Goal: Task Accomplishment & Management: Manage account settings

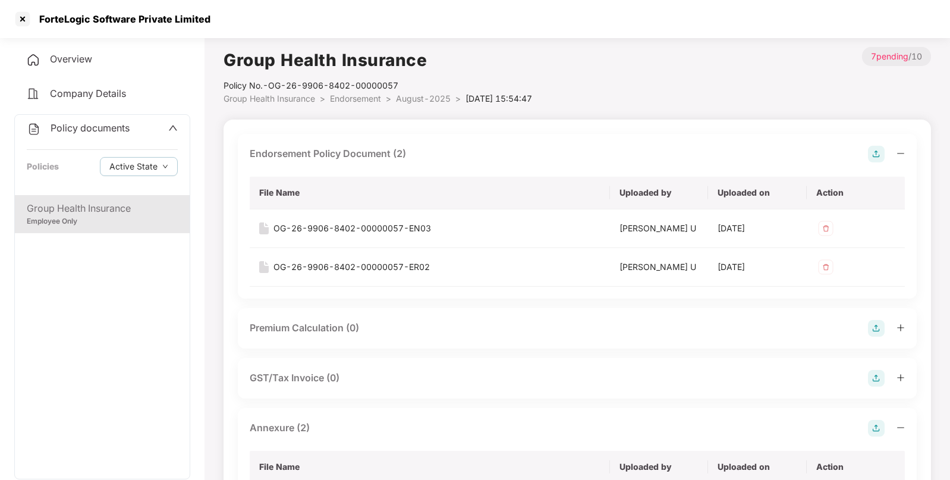
scroll to position [429, 0]
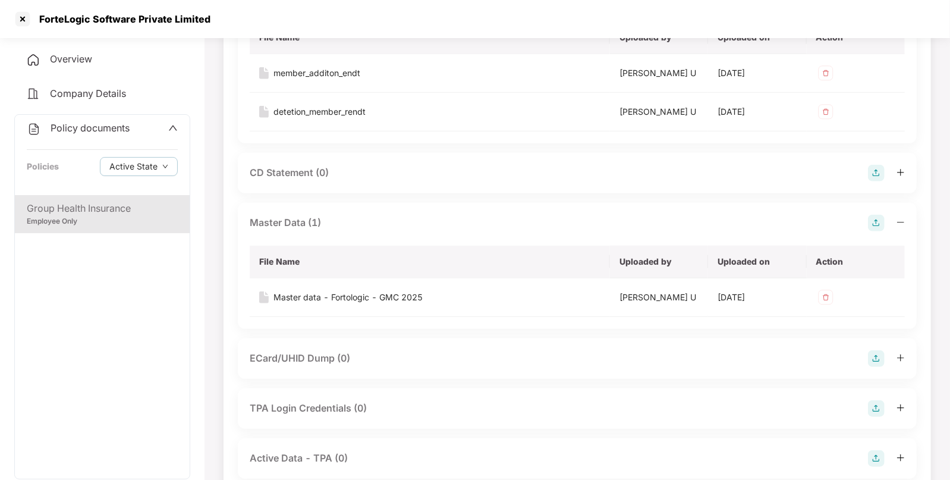
click at [108, 127] on span "Policy documents" at bounding box center [90, 128] width 79 height 12
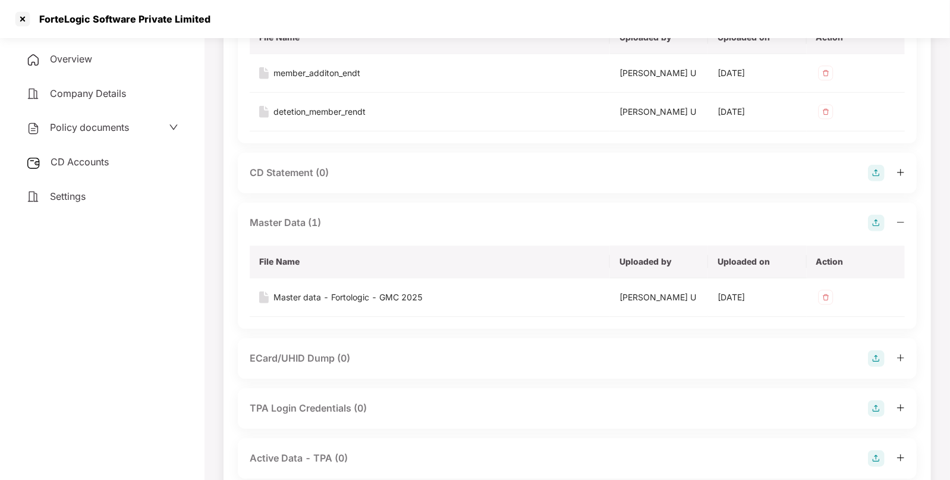
click at [92, 164] on span "CD Accounts" at bounding box center [80, 162] width 58 height 12
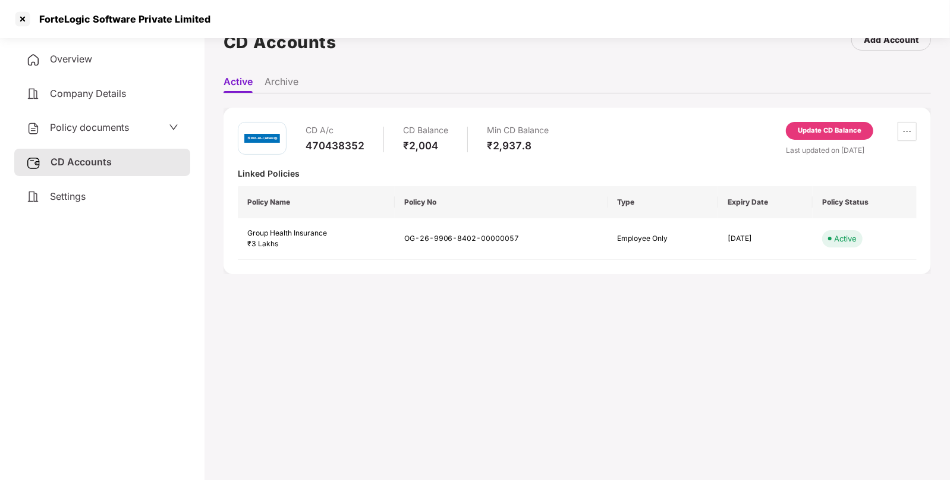
click at [833, 130] on div "Update CD Balance" at bounding box center [830, 130] width 64 height 11
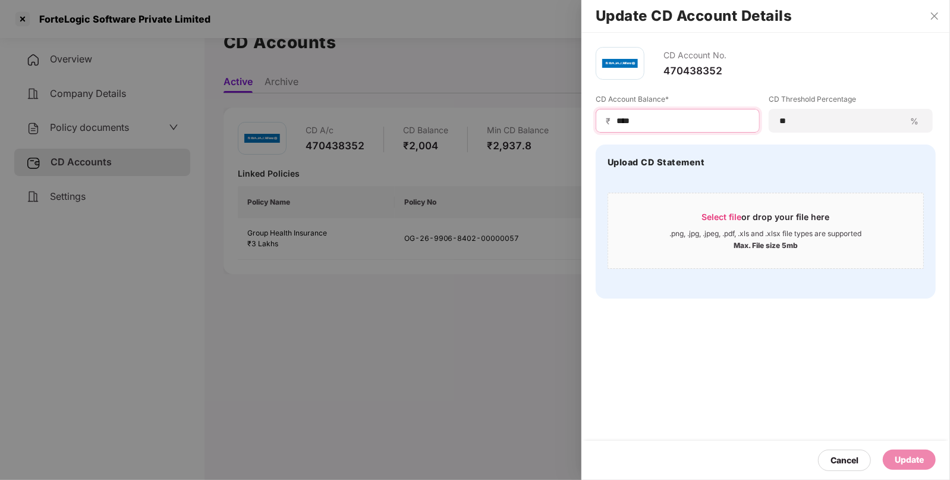
click at [621, 116] on input "****" at bounding box center [682, 121] width 134 height 12
type input "****"
click at [906, 458] on div "Update" at bounding box center [909, 459] width 29 height 13
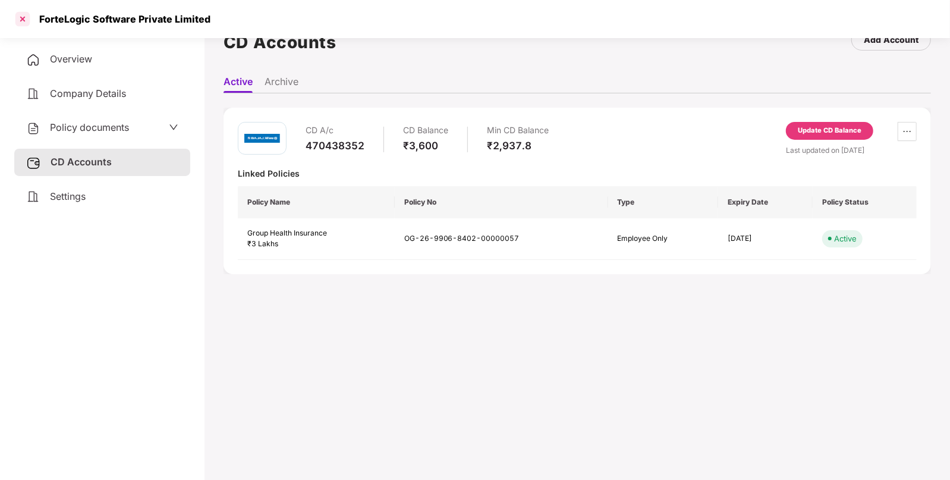
click at [21, 22] on div at bounding box center [22, 19] width 19 height 19
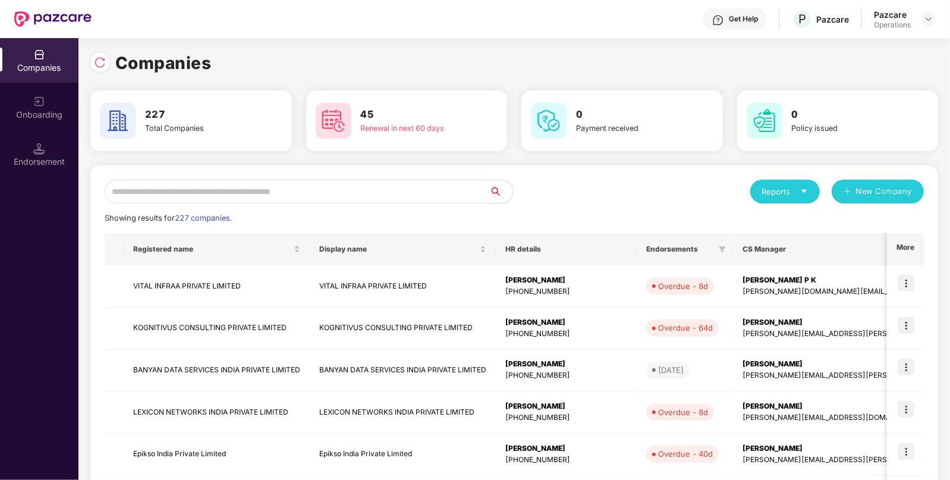
scroll to position [0, 0]
click at [324, 193] on input "text" at bounding box center [297, 192] width 385 height 24
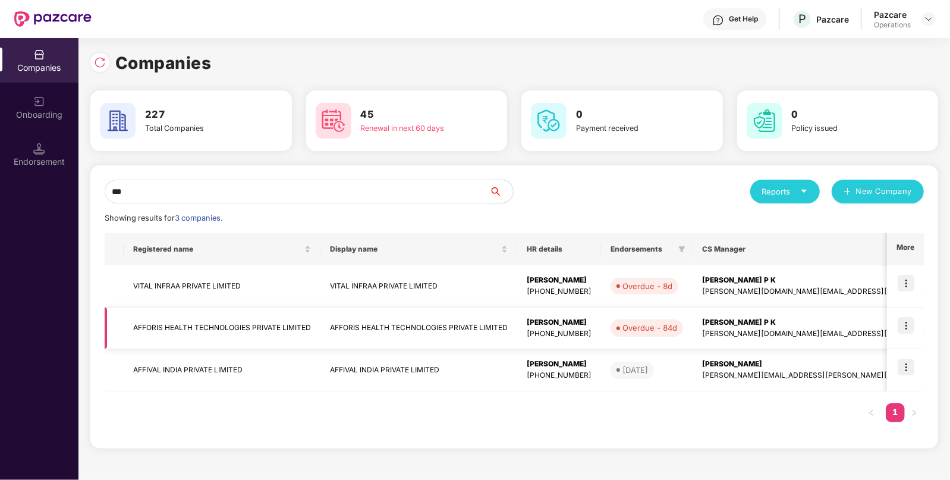
type input "***"
click at [169, 329] on td "AFFORIS HEALTH TECHNOLOGIES PRIVATE LIMITED" at bounding box center [222, 328] width 197 height 42
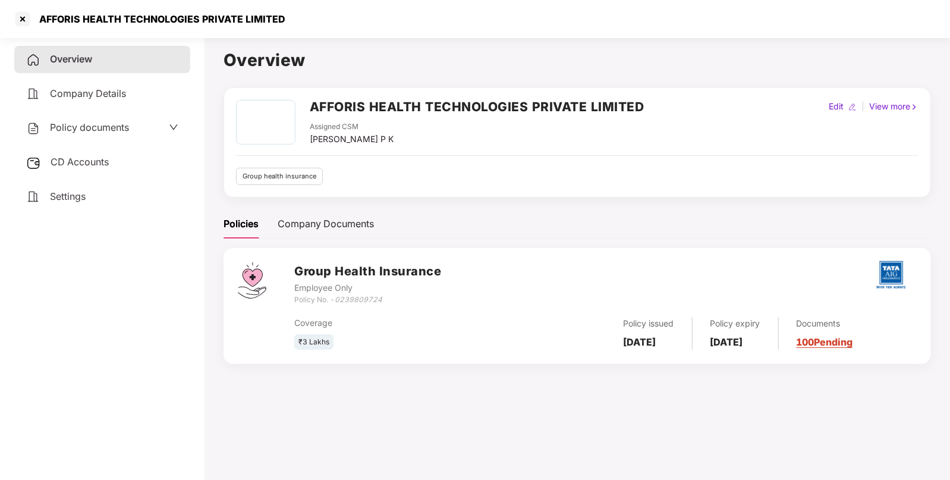
click at [89, 158] on span "CD Accounts" at bounding box center [80, 162] width 58 height 12
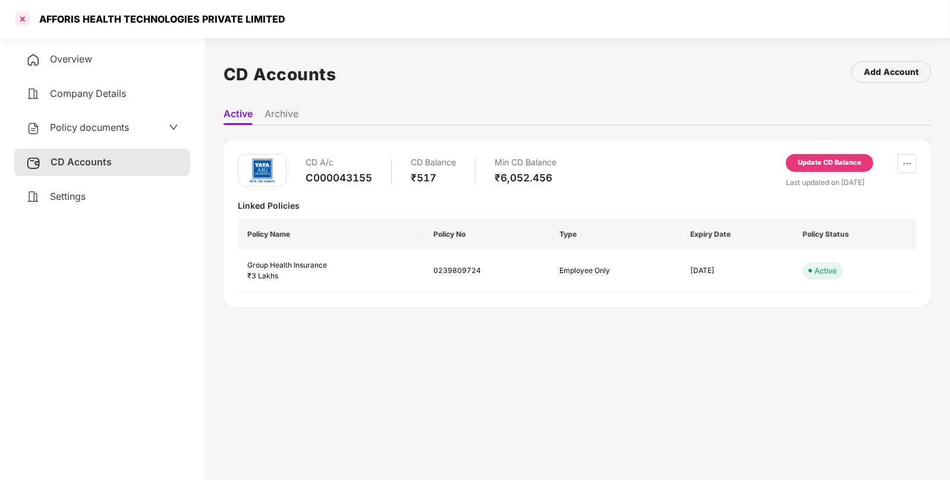
click at [20, 15] on div at bounding box center [22, 19] width 19 height 19
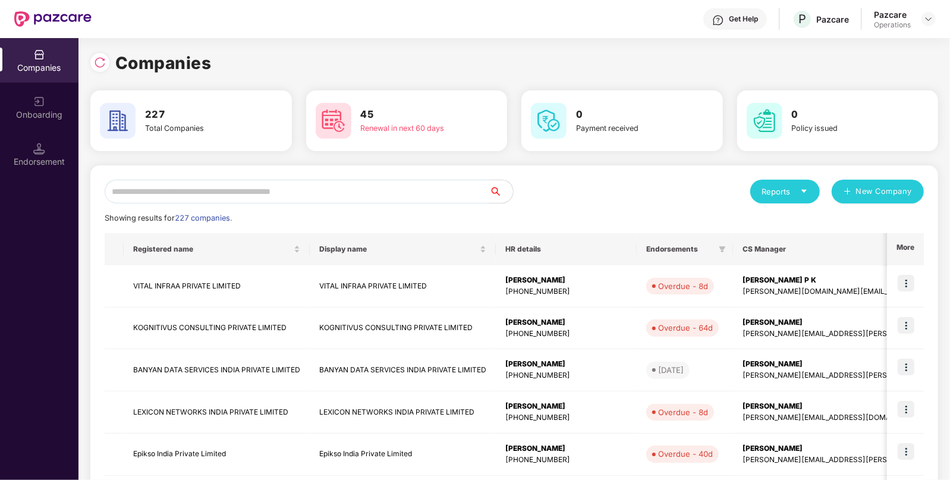
click at [298, 193] on input "text" at bounding box center [297, 192] width 385 height 24
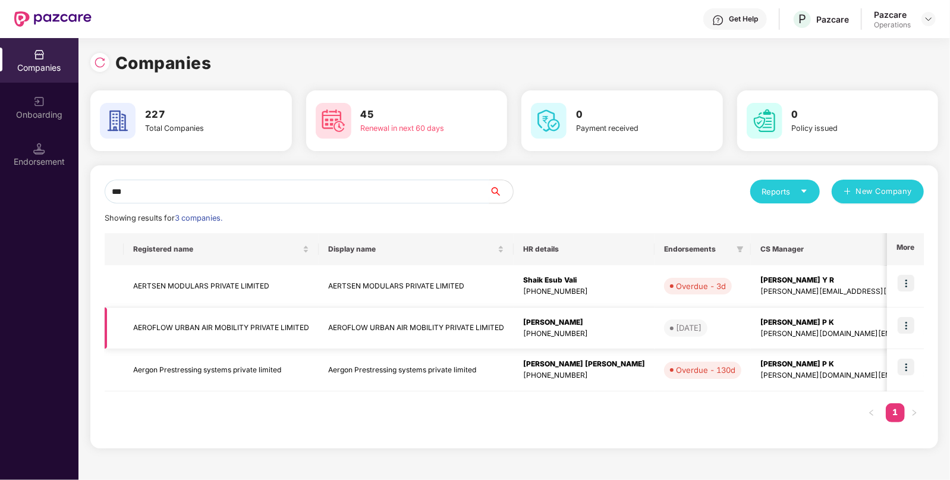
type input "***"
click at [201, 314] on td "AEROFLOW URBAN AIR MOBILITY PRIVATE LIMITED" at bounding box center [221, 328] width 195 height 42
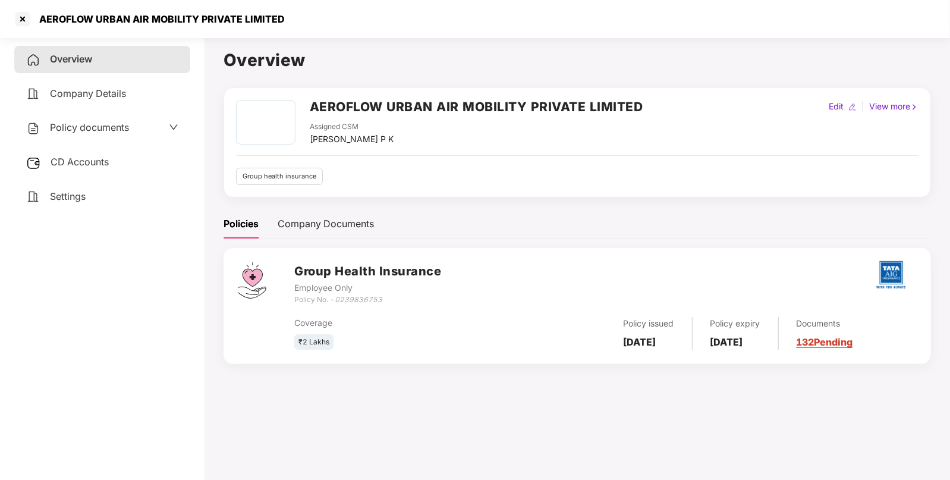
click at [90, 158] on span "CD Accounts" at bounding box center [80, 162] width 58 height 12
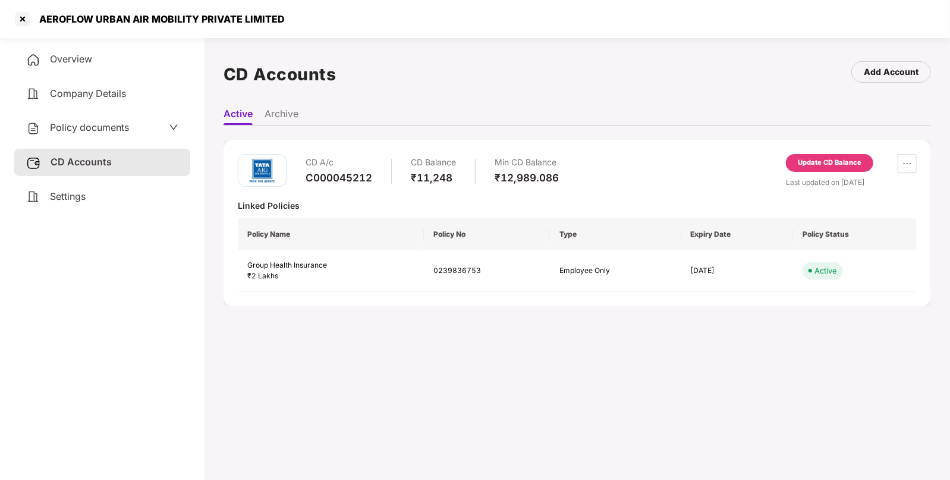
click at [810, 152] on div "CD A/c C000045212 CD Balance ₹11,248 Min CD Balance ₹12,989.086 Update CD Balan…" at bounding box center [578, 223] width 708 height 166
click at [809, 160] on div "Update CD Balance" at bounding box center [830, 163] width 64 height 11
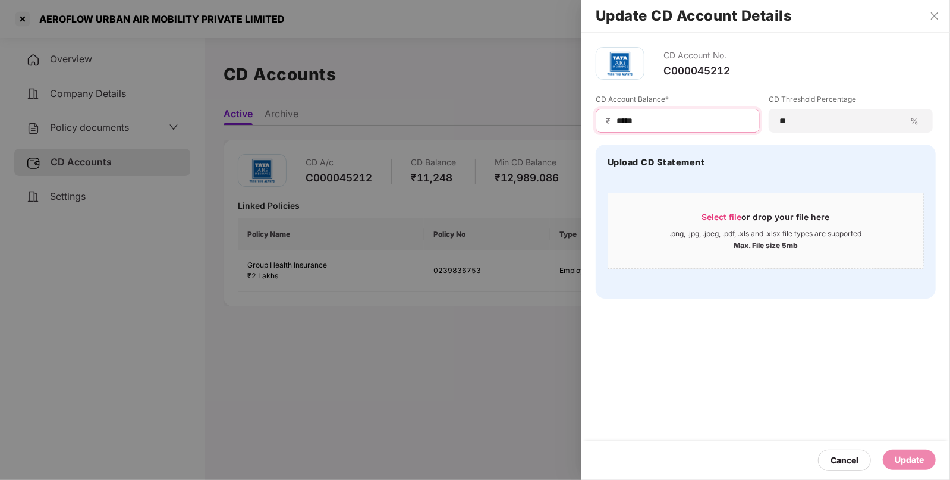
click at [628, 122] on input "*****" at bounding box center [682, 121] width 134 height 12
type input "*****"
click at [898, 458] on div "Update" at bounding box center [909, 459] width 29 height 13
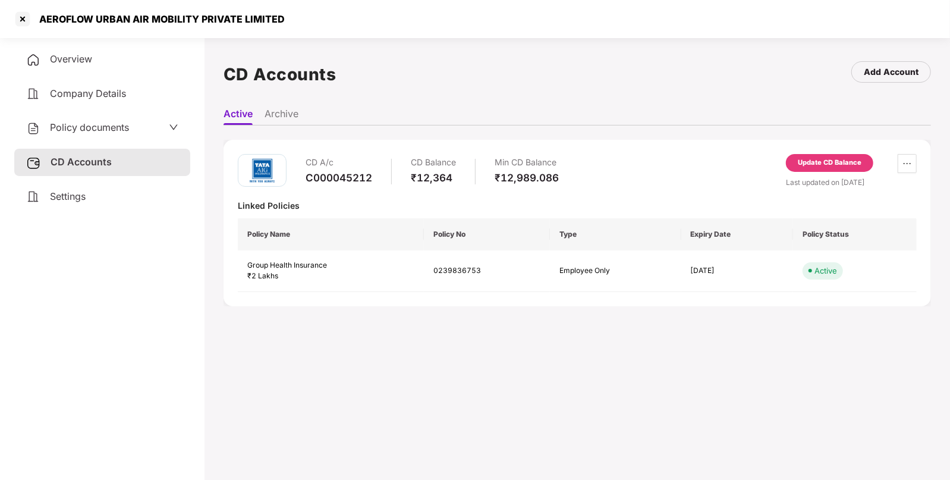
click at [111, 131] on span "Policy documents" at bounding box center [89, 127] width 79 height 12
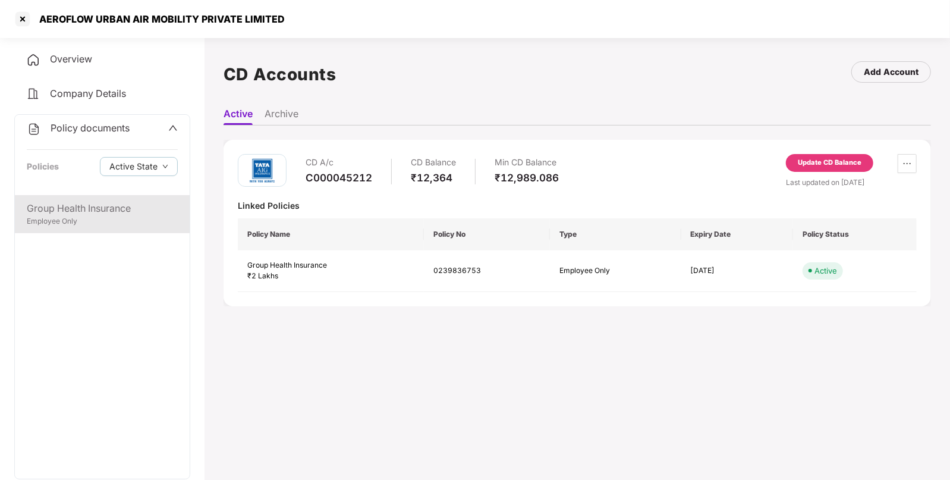
click at [70, 210] on div "Group Health Insurance" at bounding box center [102, 208] width 151 height 15
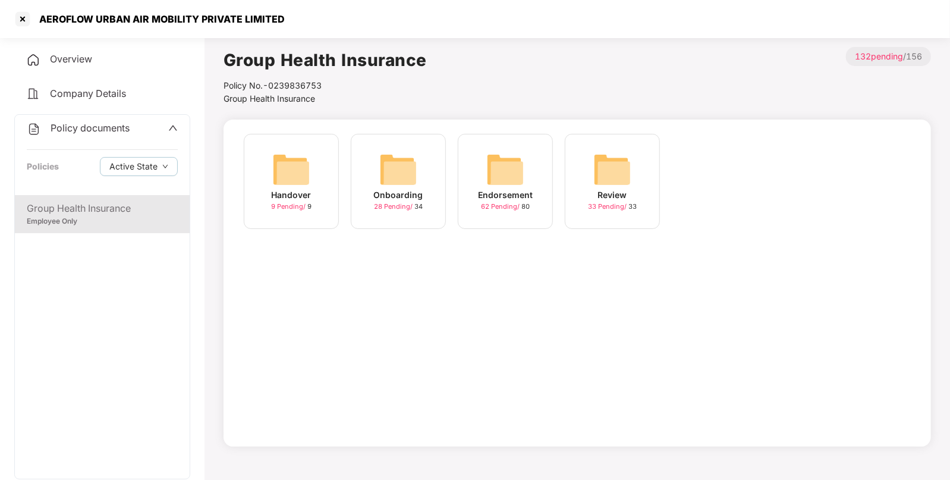
click at [491, 172] on img at bounding box center [505, 169] width 38 height 38
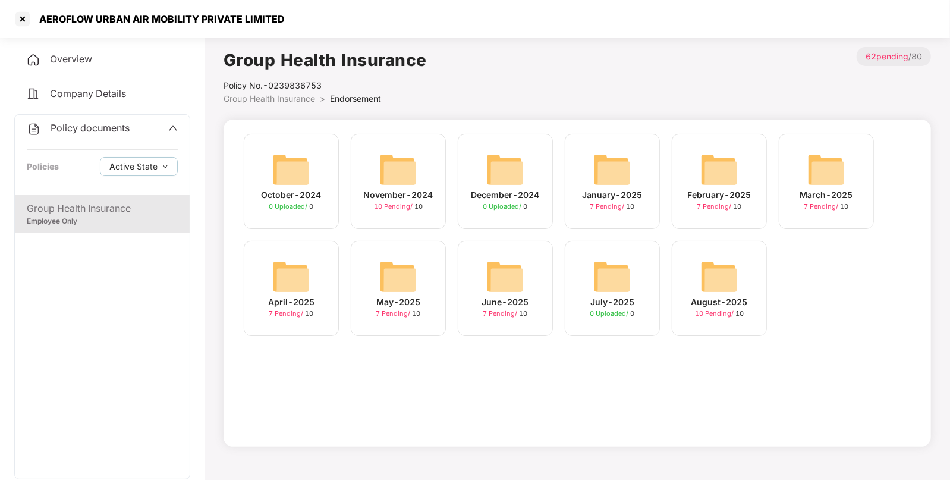
click at [690, 264] on div "August-2025 10 Pending / 10" at bounding box center [719, 288] width 95 height 95
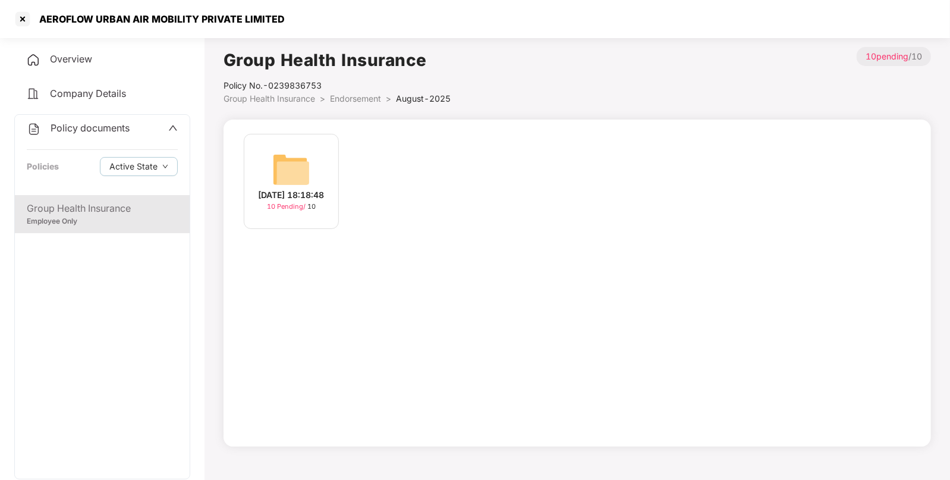
click at [293, 168] on img at bounding box center [291, 169] width 38 height 38
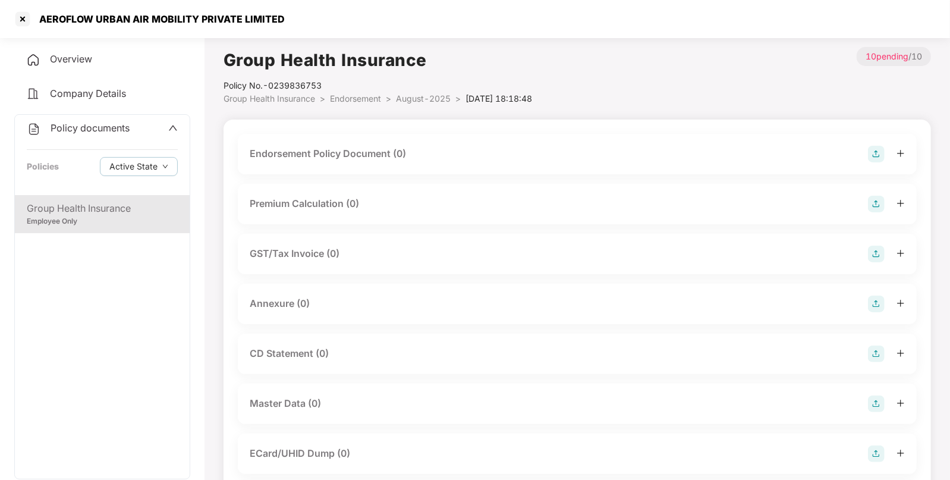
click at [880, 154] on img at bounding box center [876, 154] width 17 height 17
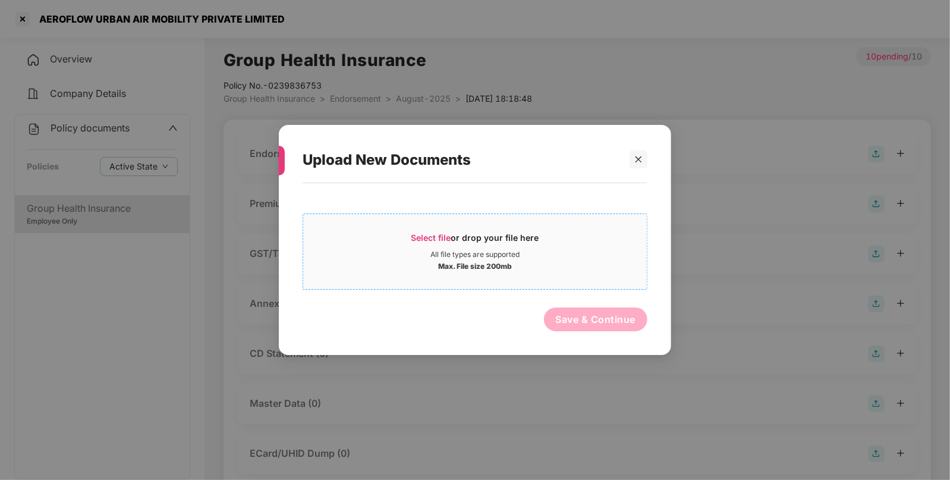
click at [419, 239] on span "Select file" at bounding box center [431, 237] width 40 height 10
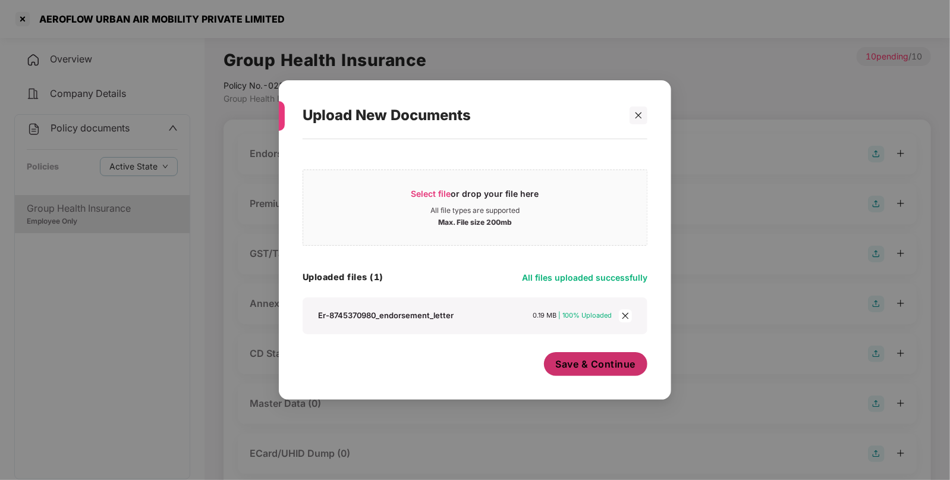
click at [574, 354] on button "Save & Continue" at bounding box center [596, 364] width 104 height 24
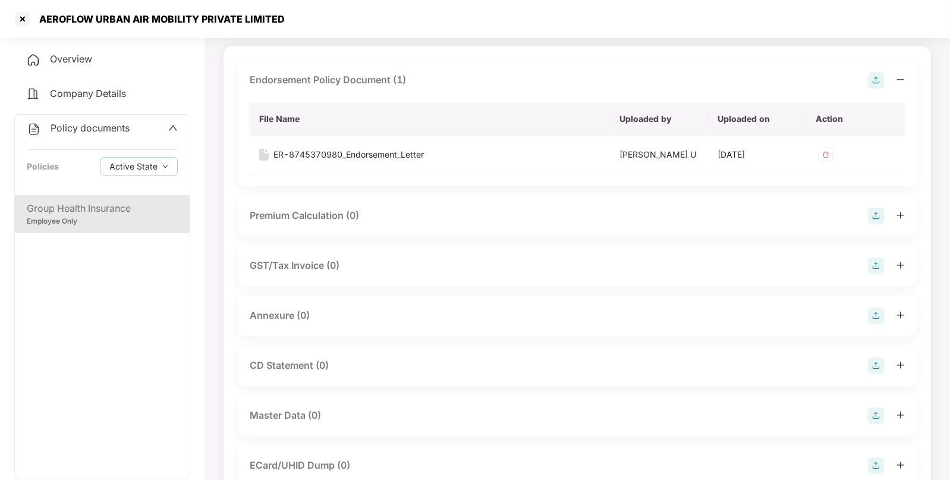
scroll to position [111, 0]
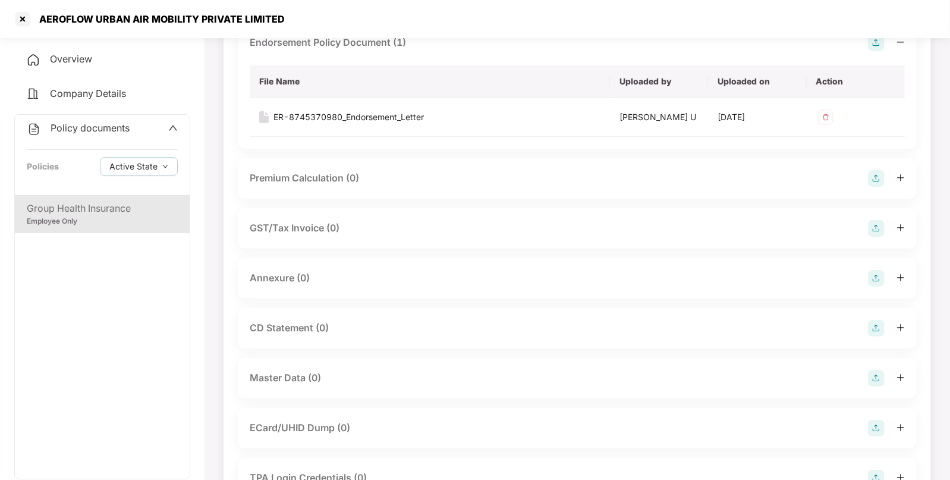
click at [871, 278] on img at bounding box center [876, 278] width 17 height 17
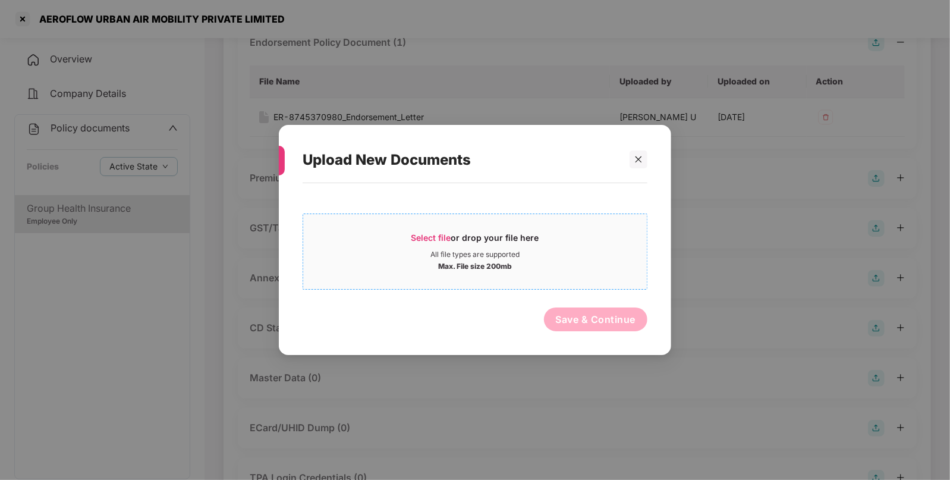
click at [426, 238] on span "Select file" at bounding box center [431, 237] width 40 height 10
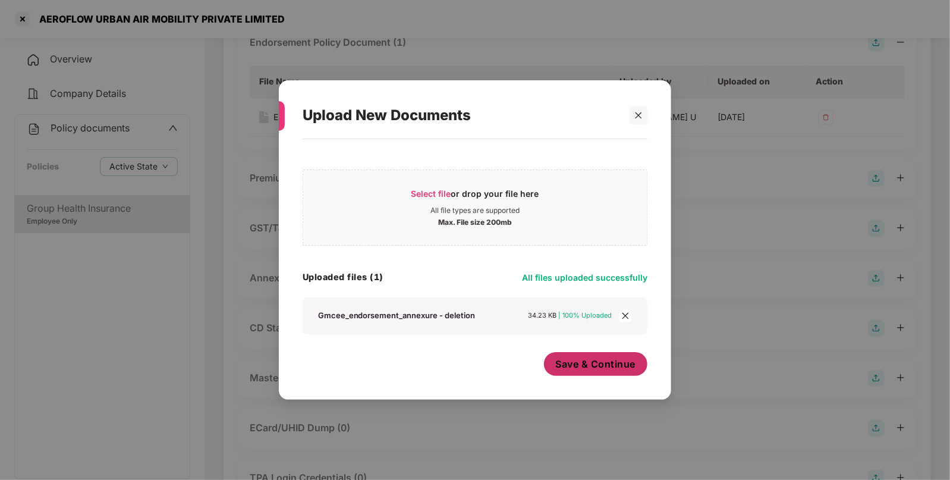
click at [573, 362] on span "Save & Continue" at bounding box center [596, 363] width 80 height 13
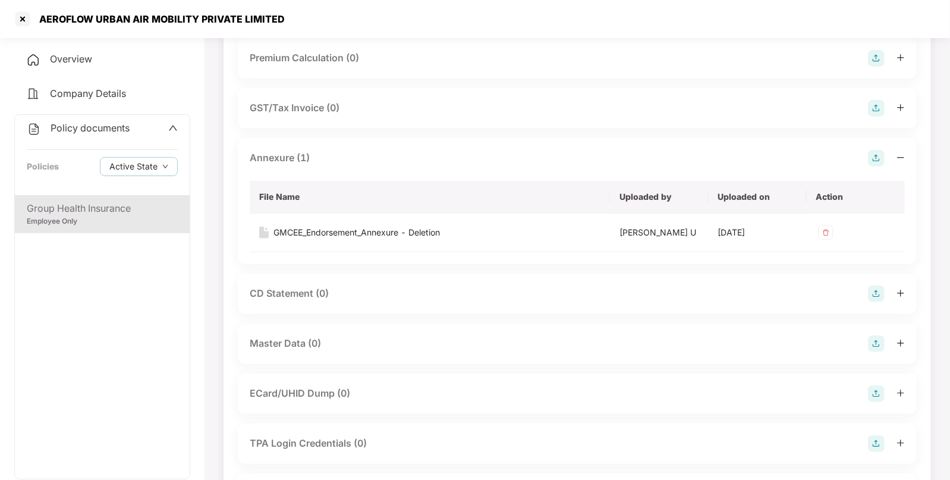
scroll to position [231, 0]
click at [872, 293] on img at bounding box center [876, 293] width 17 height 17
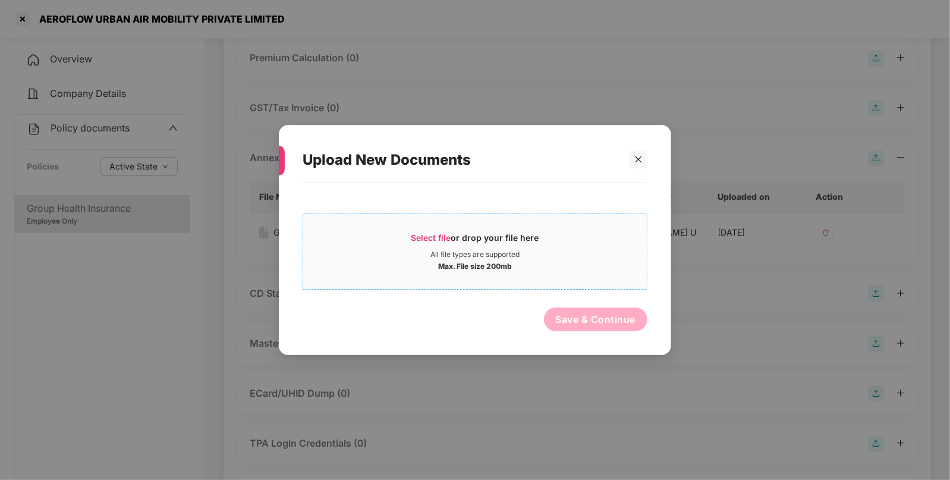
click at [416, 234] on span "Select file" at bounding box center [431, 237] width 40 height 10
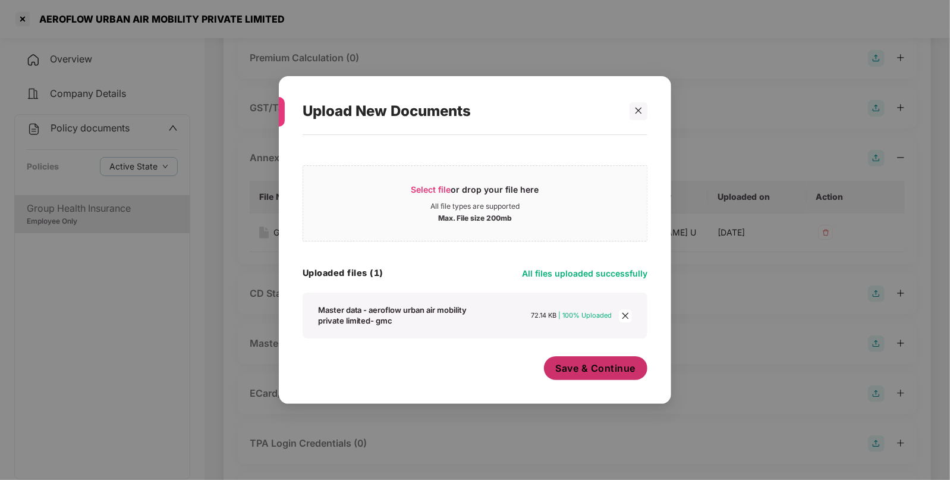
click at [580, 366] on span "Save & Continue" at bounding box center [596, 368] width 80 height 13
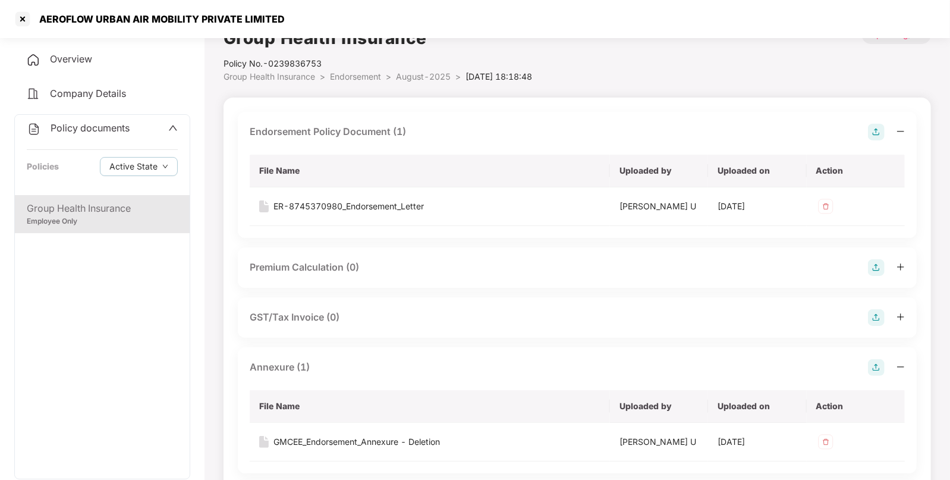
scroll to position [0, 0]
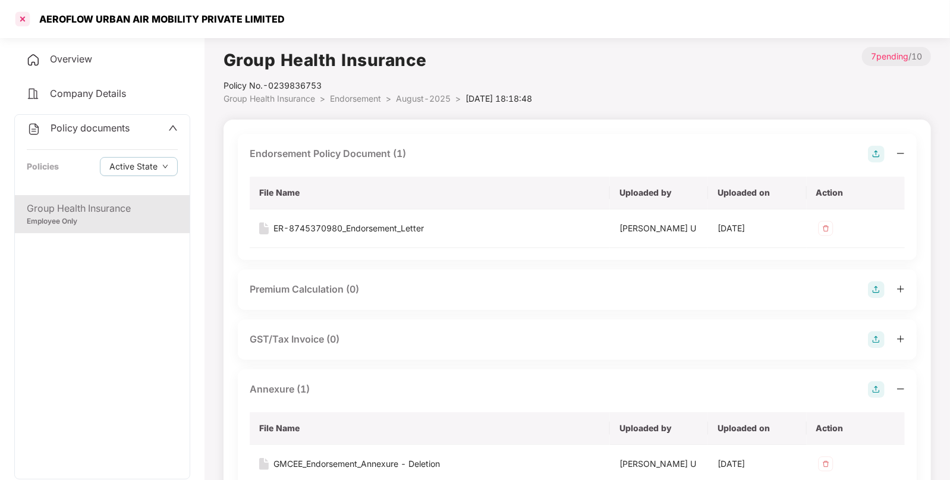
click at [25, 15] on div at bounding box center [22, 19] width 19 height 19
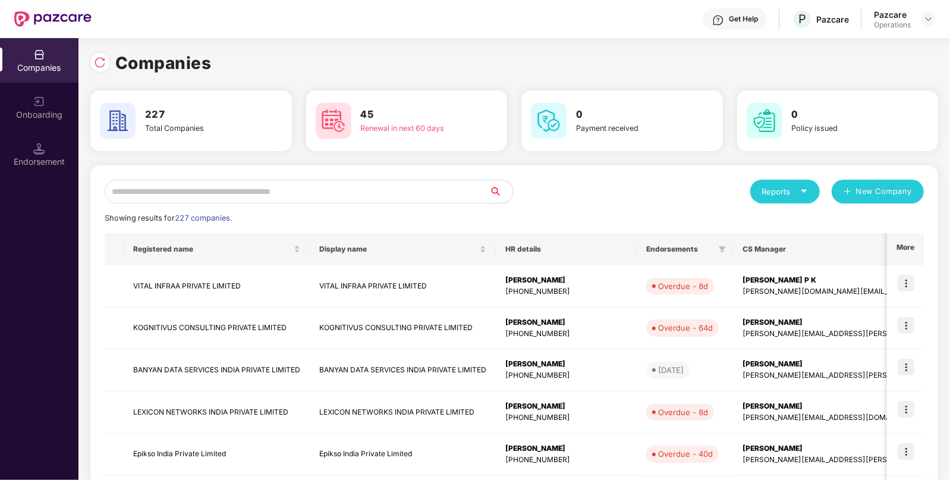
click at [342, 181] on input "text" at bounding box center [297, 192] width 385 height 24
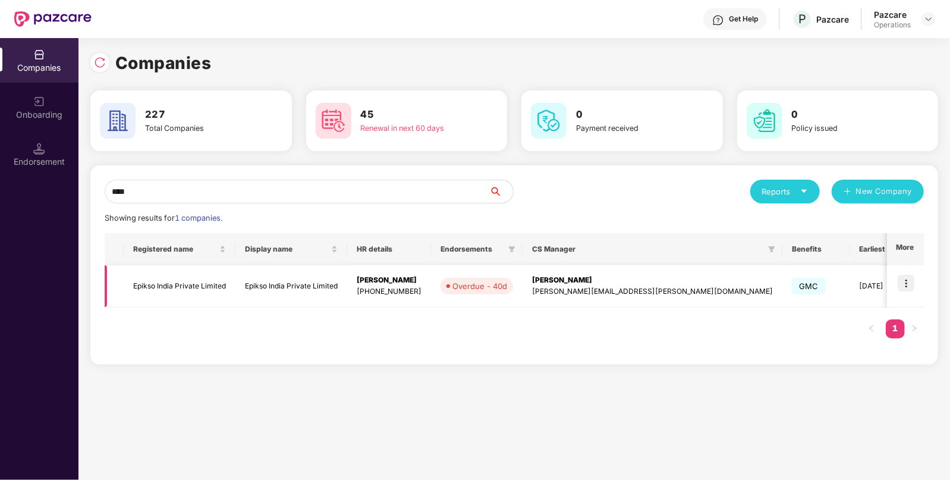
type input "****"
click at [161, 285] on td "Epikso India Private Limited" at bounding box center [180, 286] width 112 height 42
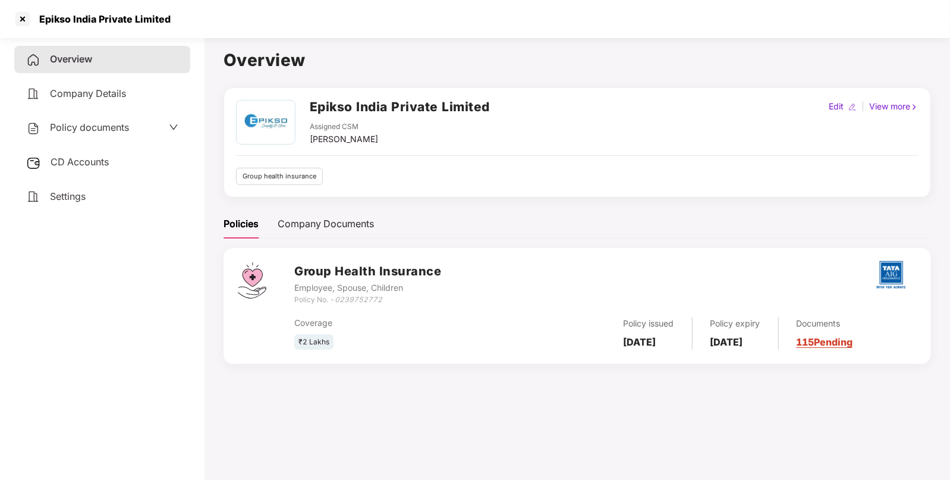
click at [92, 124] on span "Policy documents" at bounding box center [89, 127] width 79 height 12
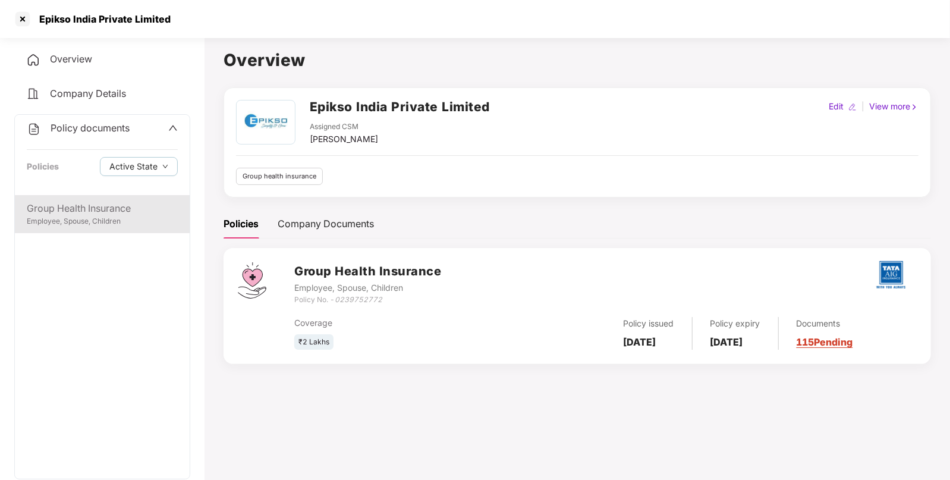
click at [87, 211] on div "Group Health Insurance" at bounding box center [102, 208] width 151 height 15
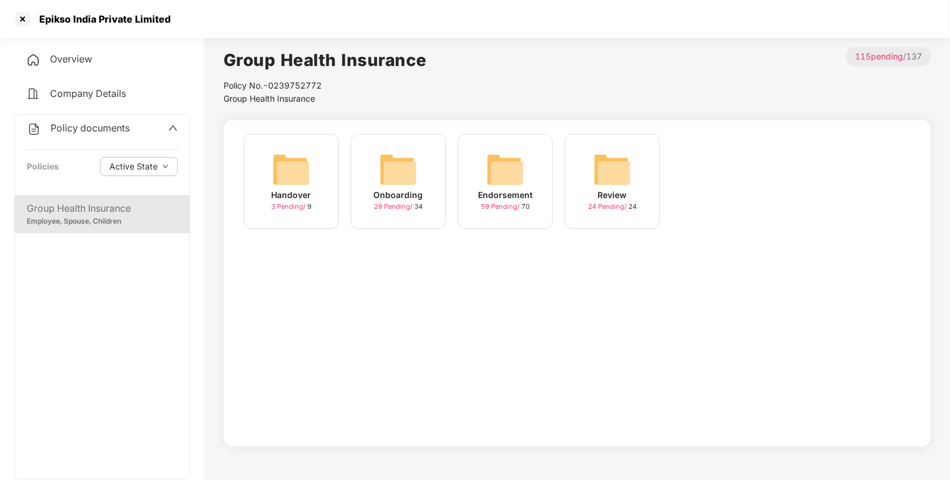
click at [504, 178] on img at bounding box center [505, 169] width 38 height 38
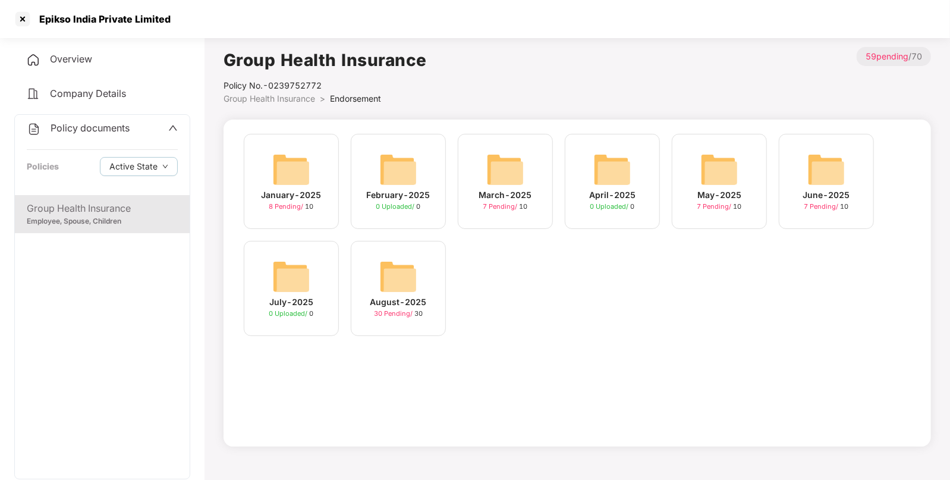
click at [406, 279] on img at bounding box center [398, 276] width 38 height 38
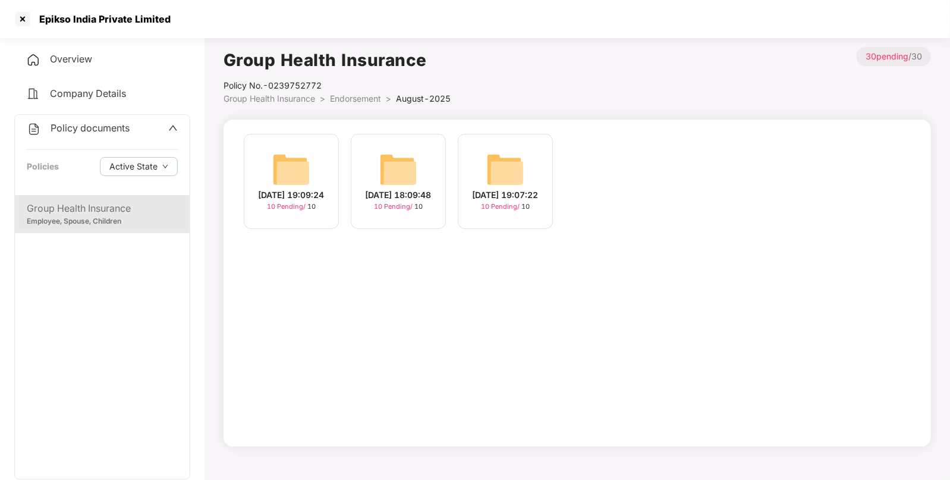
click at [298, 164] on img at bounding box center [291, 169] width 38 height 38
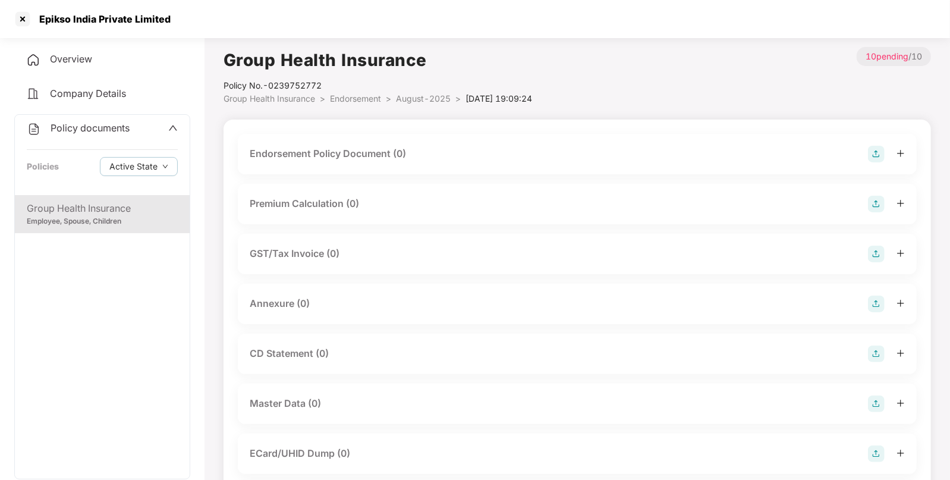
click at [873, 150] on img at bounding box center [876, 154] width 17 height 17
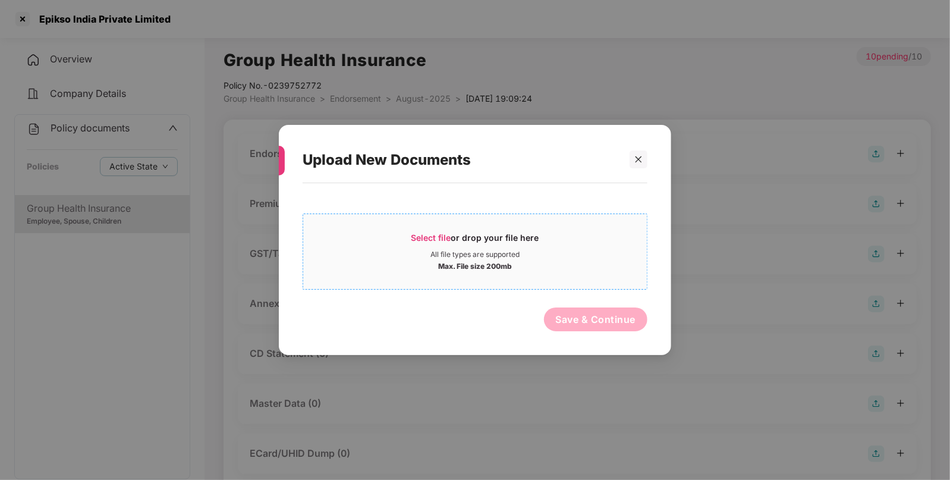
click at [422, 235] on span "Select file" at bounding box center [431, 237] width 40 height 10
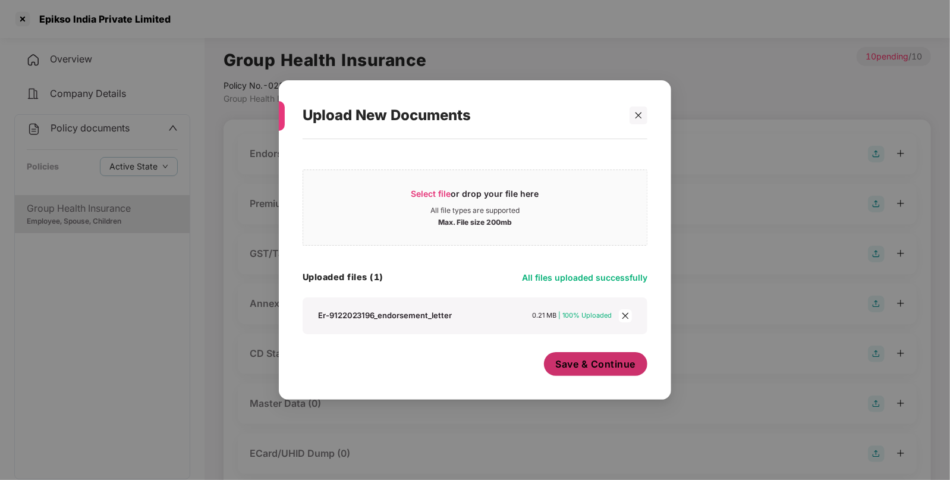
click at [608, 366] on span "Save & Continue" at bounding box center [596, 363] width 80 height 13
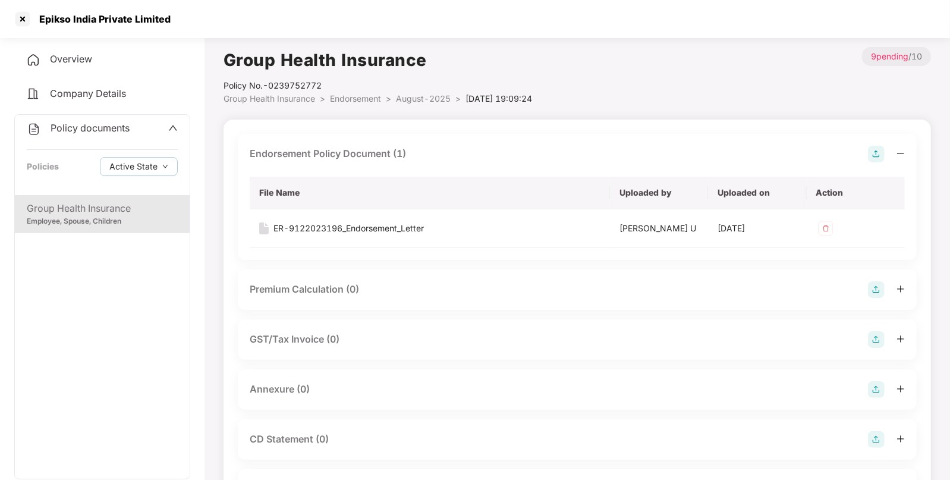
scroll to position [65, 0]
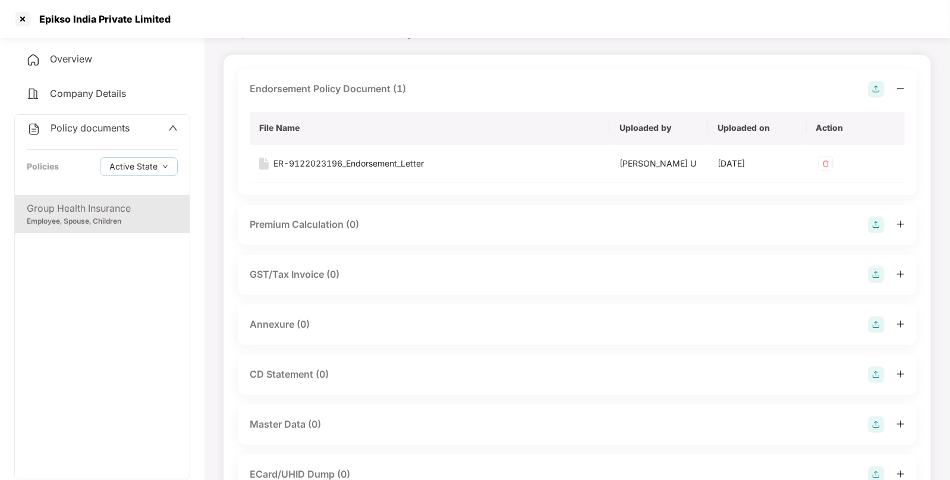
click at [876, 318] on img at bounding box center [876, 324] width 17 height 17
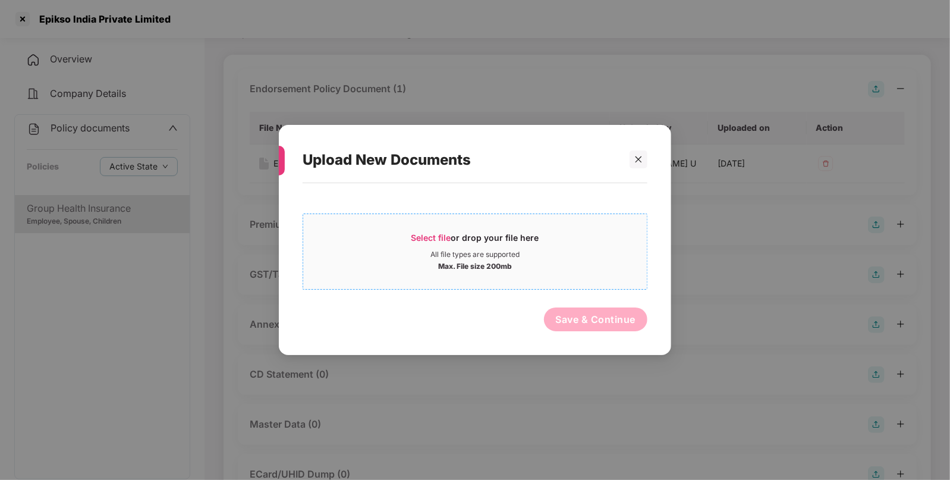
click at [436, 239] on span "Select file" at bounding box center [431, 237] width 40 height 10
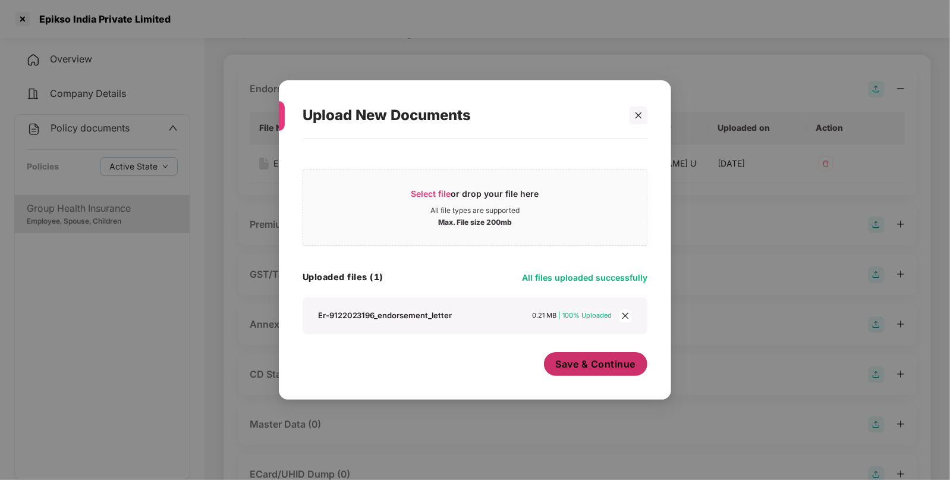
click at [579, 363] on span "Save & Continue" at bounding box center [596, 363] width 80 height 13
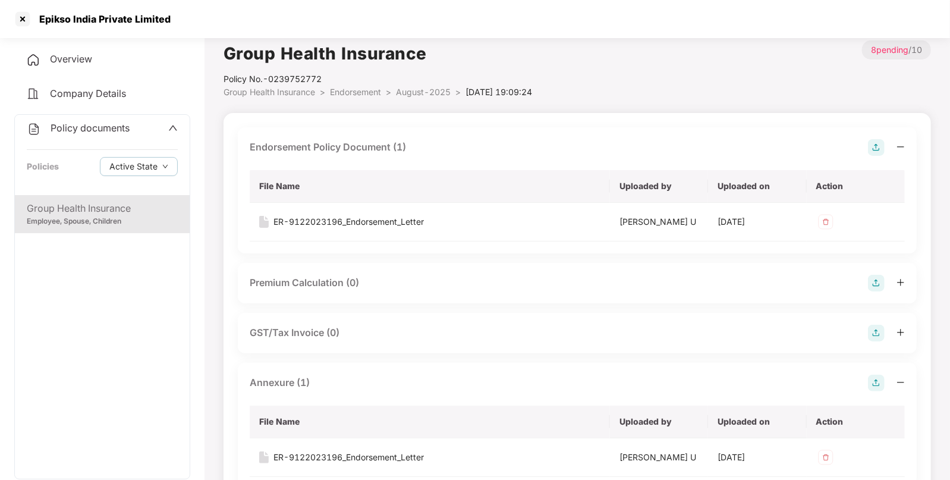
scroll to position [0, 0]
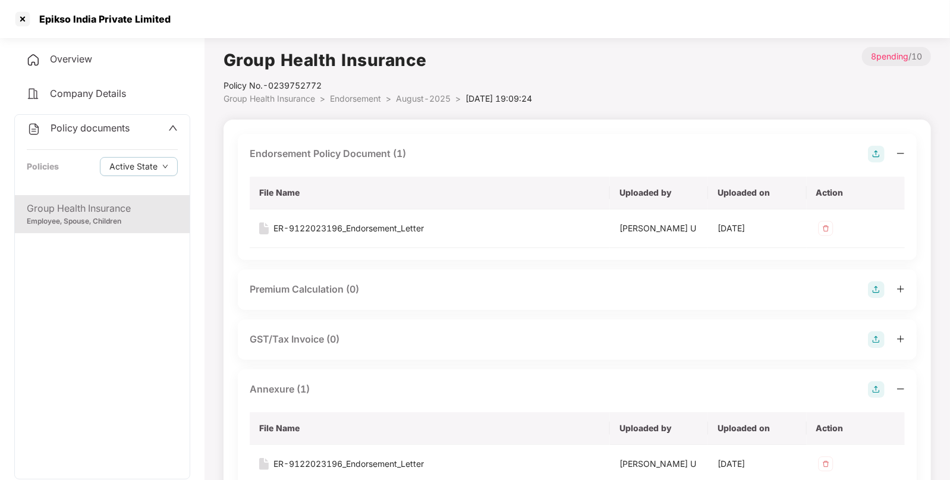
click at [420, 95] on span "August-2025" at bounding box center [423, 98] width 55 height 10
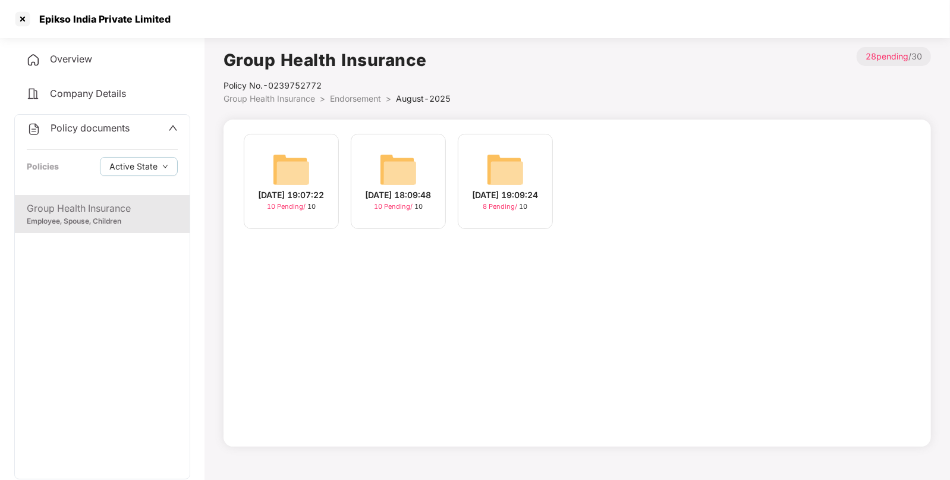
click at [378, 165] on div "[DATE] 18:09:48 10 Pending / 10" at bounding box center [398, 181] width 95 height 95
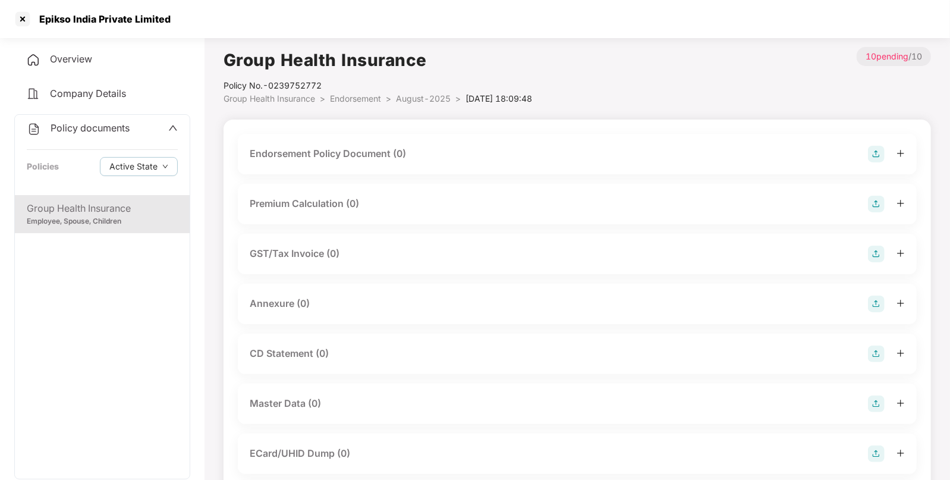
click at [877, 152] on img at bounding box center [876, 154] width 17 height 17
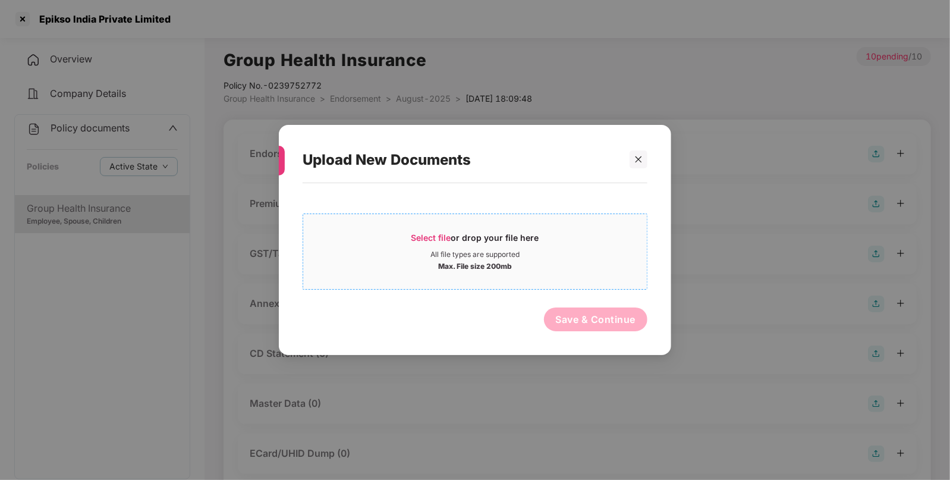
click at [425, 235] on span "Select file" at bounding box center [431, 237] width 40 height 10
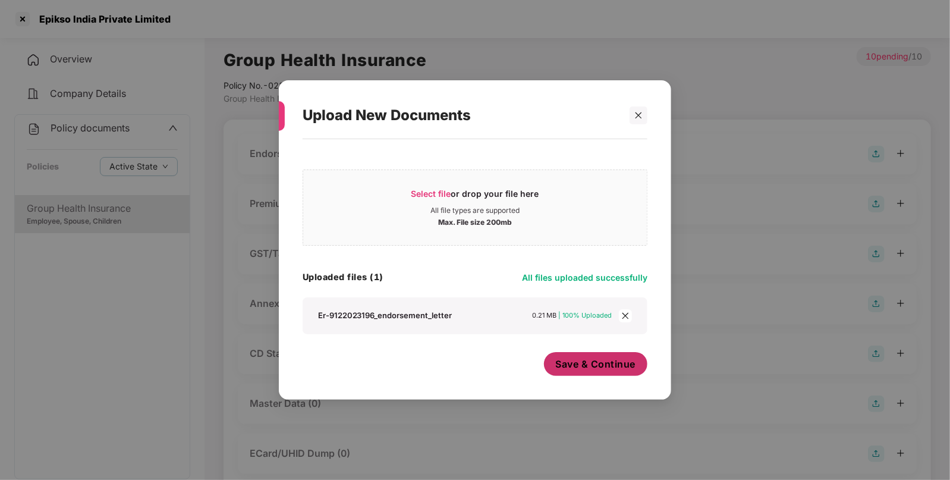
click at [569, 361] on span "Save & Continue" at bounding box center [596, 363] width 80 height 13
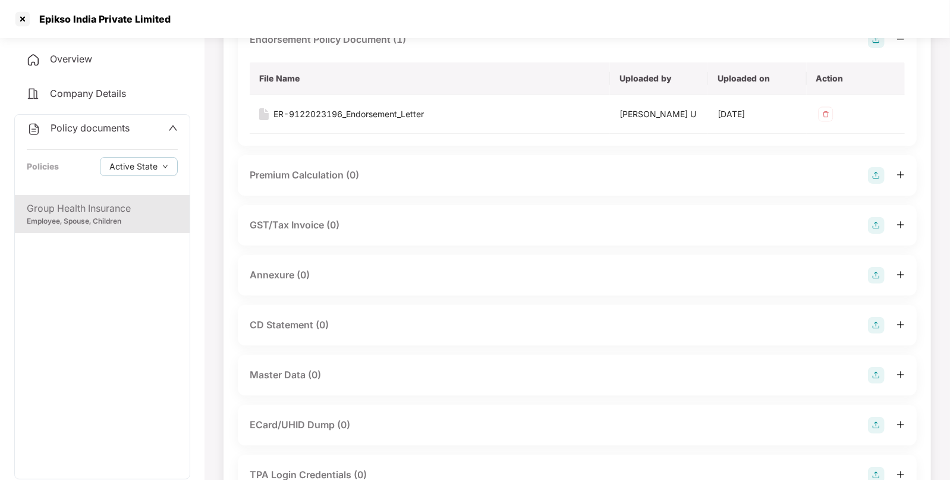
scroll to position [115, 0]
click at [865, 271] on div "Annexure (0)" at bounding box center [577, 274] width 655 height 17
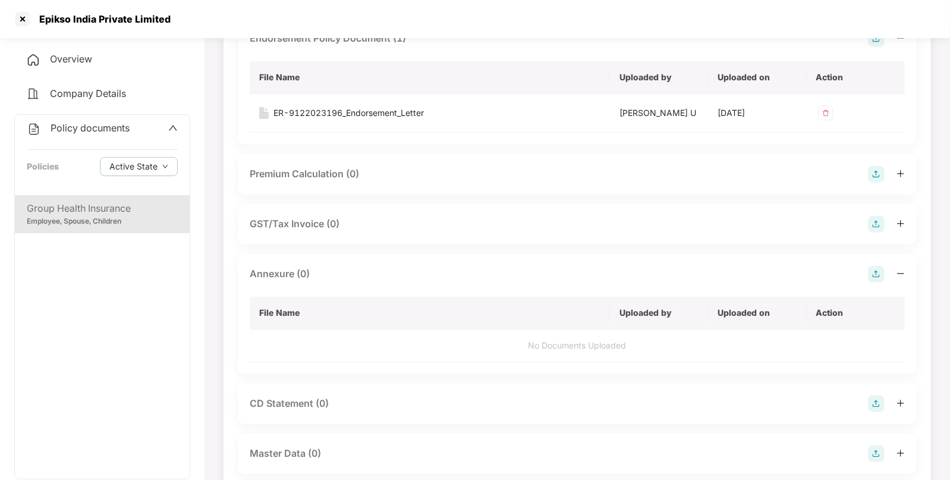
click at [877, 266] on img at bounding box center [876, 274] width 17 height 17
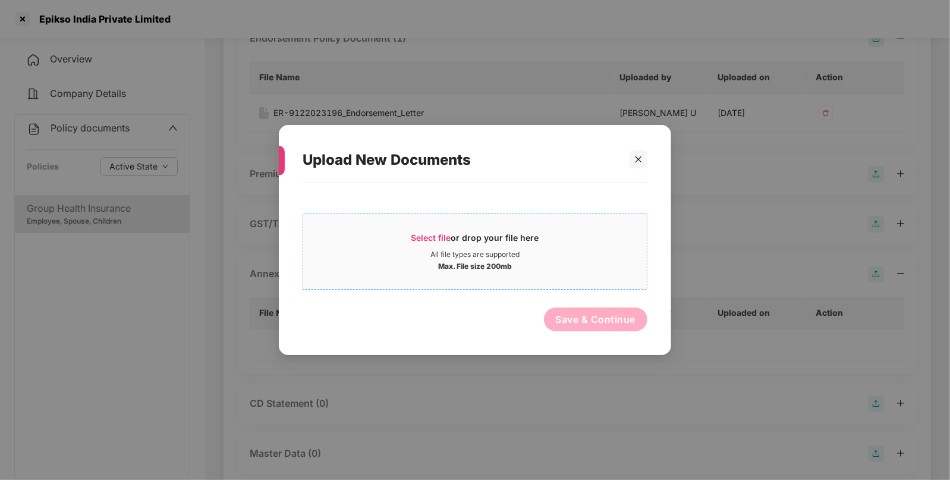
click at [418, 235] on span "Select file" at bounding box center [431, 237] width 40 height 10
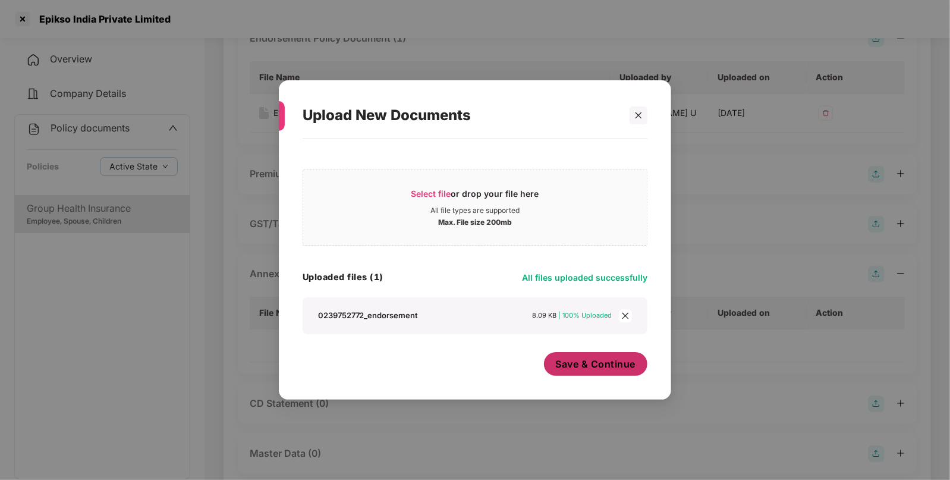
click at [598, 373] on button "Save & Continue" at bounding box center [596, 364] width 104 height 24
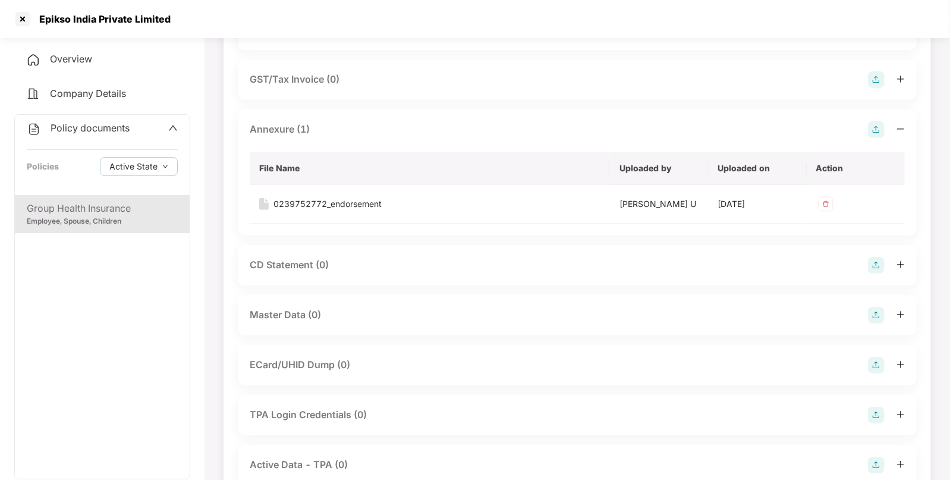
scroll to position [306, 0]
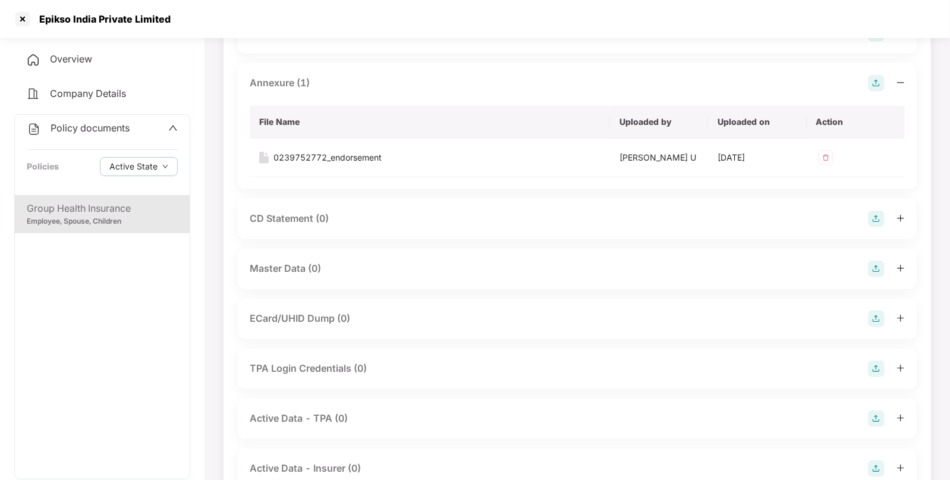
click at [873, 271] on img at bounding box center [876, 268] width 17 height 17
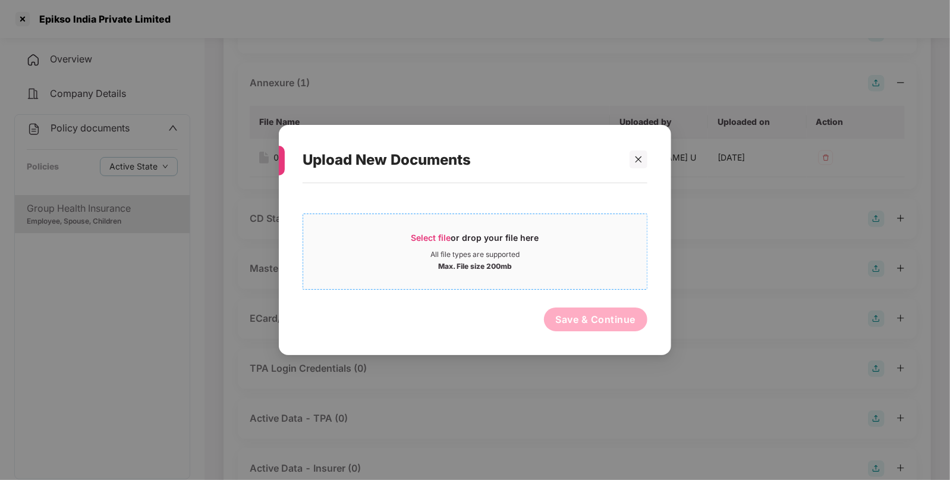
click at [416, 238] on span "Select file" at bounding box center [431, 237] width 40 height 10
click at [639, 162] on icon "close" at bounding box center [638, 159] width 8 height 8
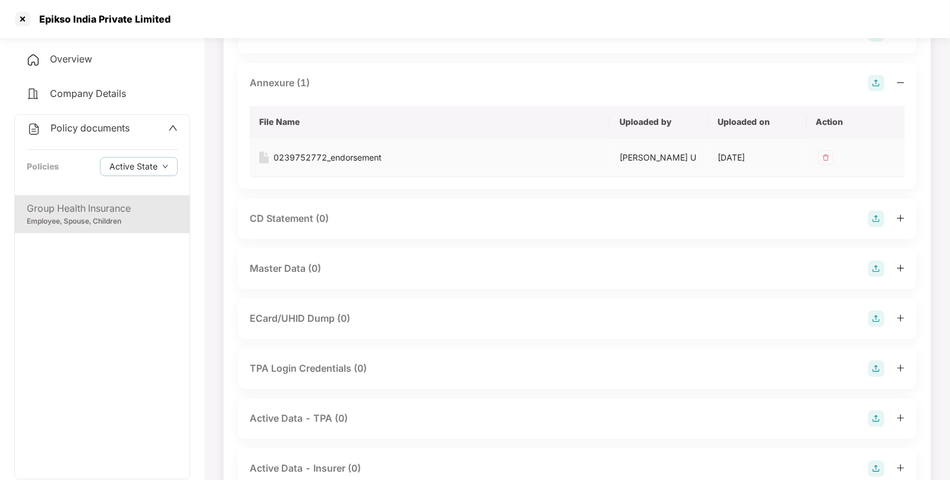
scroll to position [0, 0]
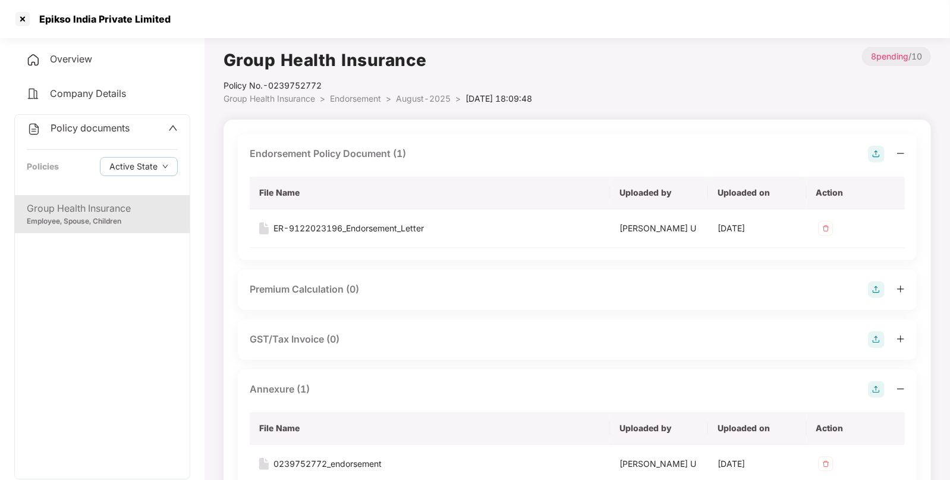
click at [345, 93] on span "Endorsement" at bounding box center [355, 98] width 51 height 10
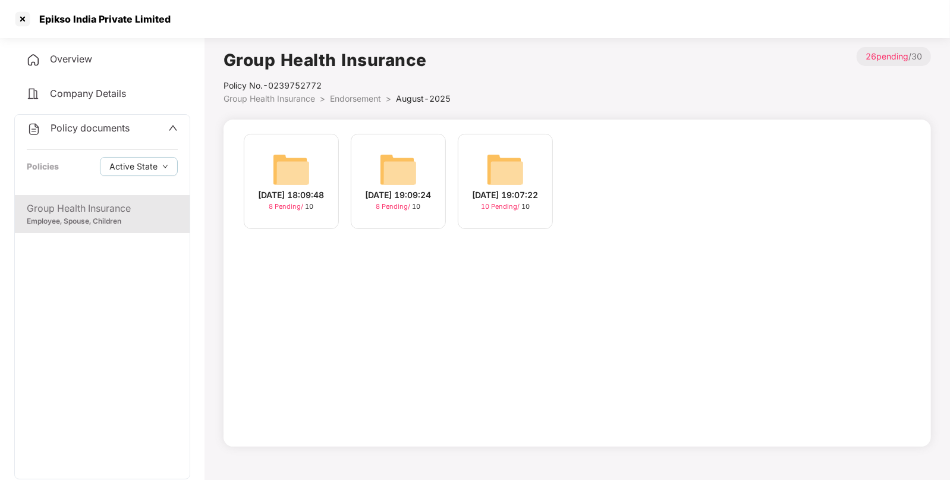
click at [518, 165] on img at bounding box center [505, 169] width 38 height 38
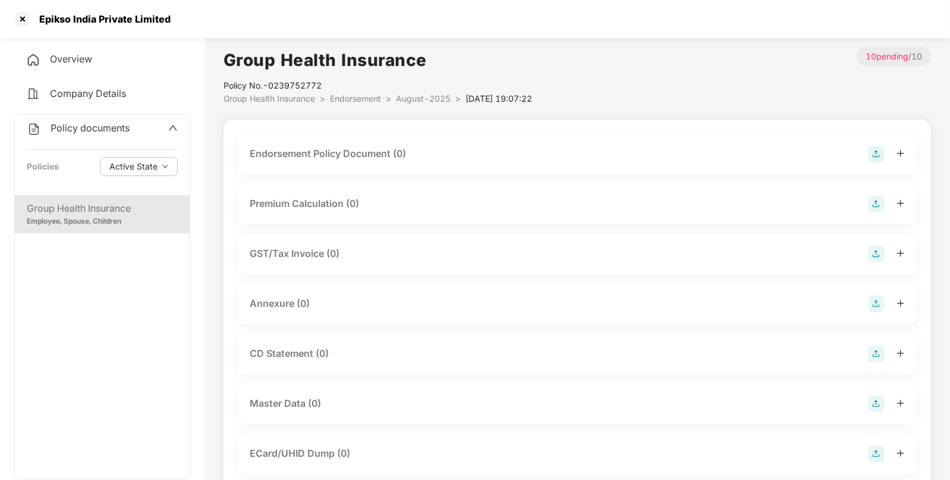
click at [873, 151] on img at bounding box center [876, 154] width 17 height 17
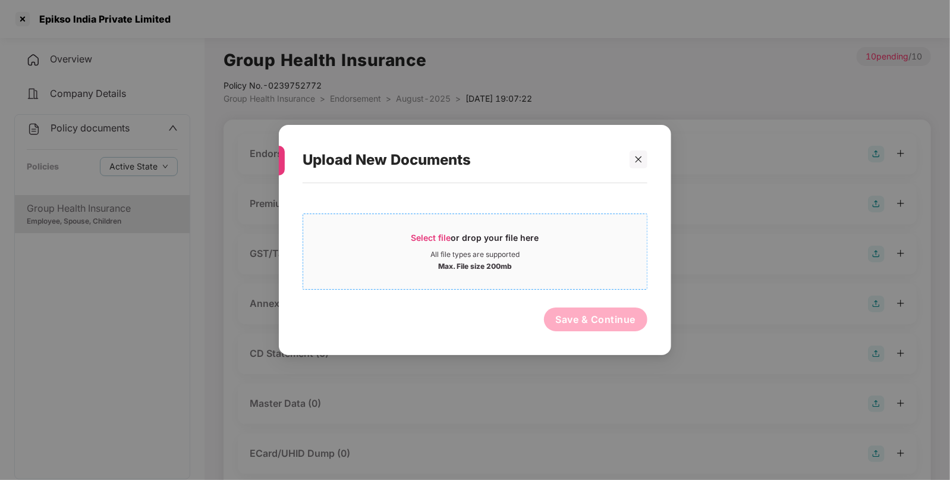
click at [430, 230] on span "Select file or drop your file here All file types are supported Max. File size …" at bounding box center [475, 251] width 344 height 57
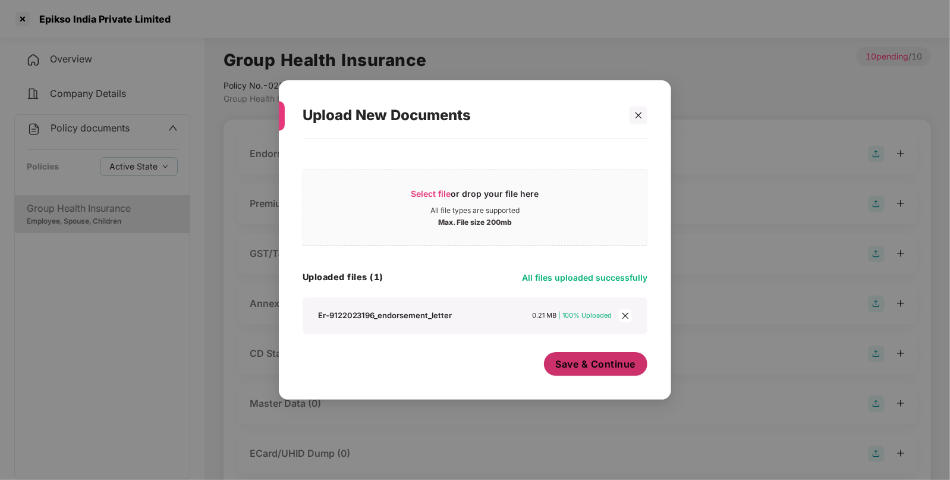
click at [579, 360] on span "Save & Continue" at bounding box center [596, 363] width 80 height 13
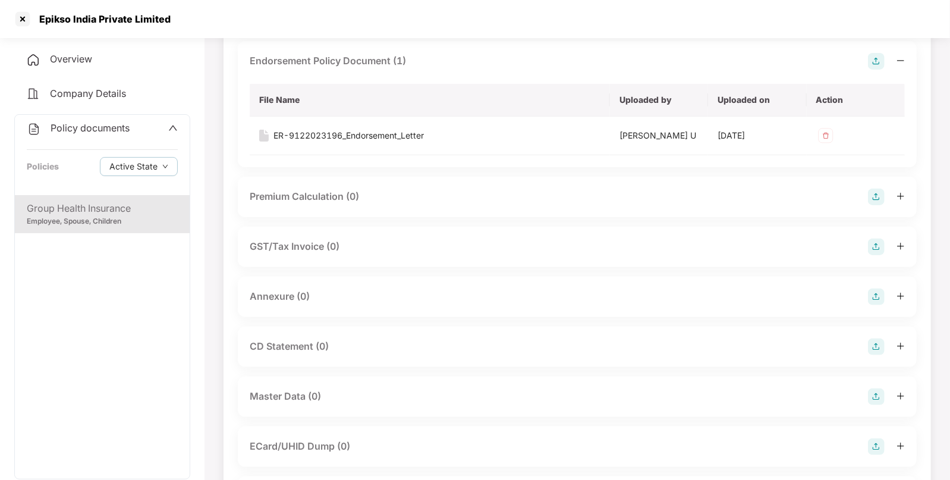
scroll to position [98, 0]
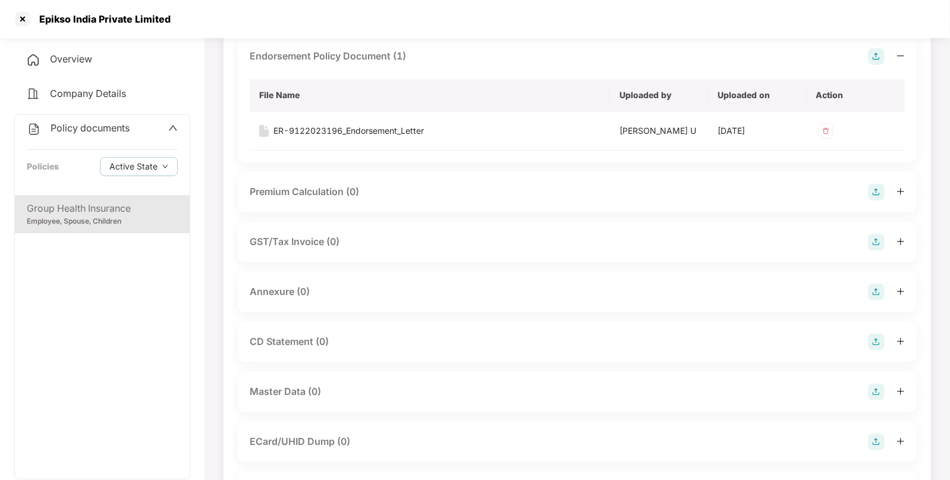
click at [878, 290] on img at bounding box center [876, 292] width 17 height 17
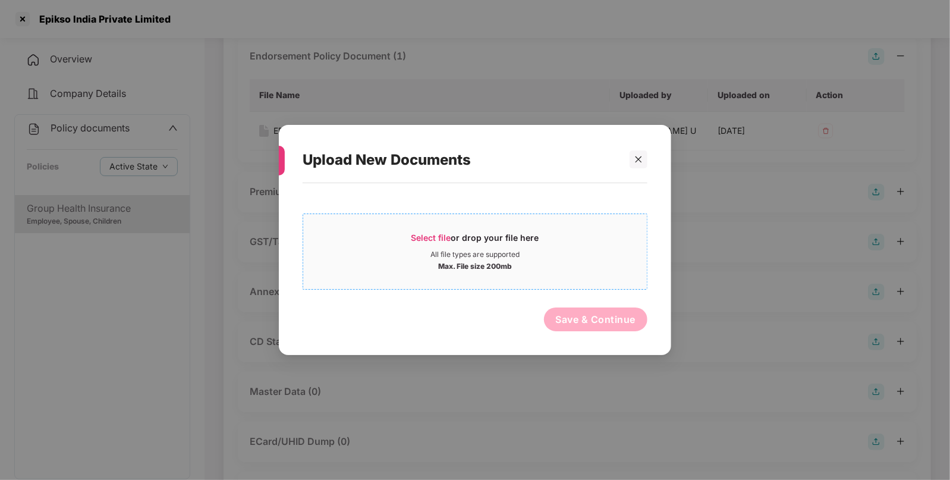
click at [416, 234] on span "Select file" at bounding box center [431, 237] width 40 height 10
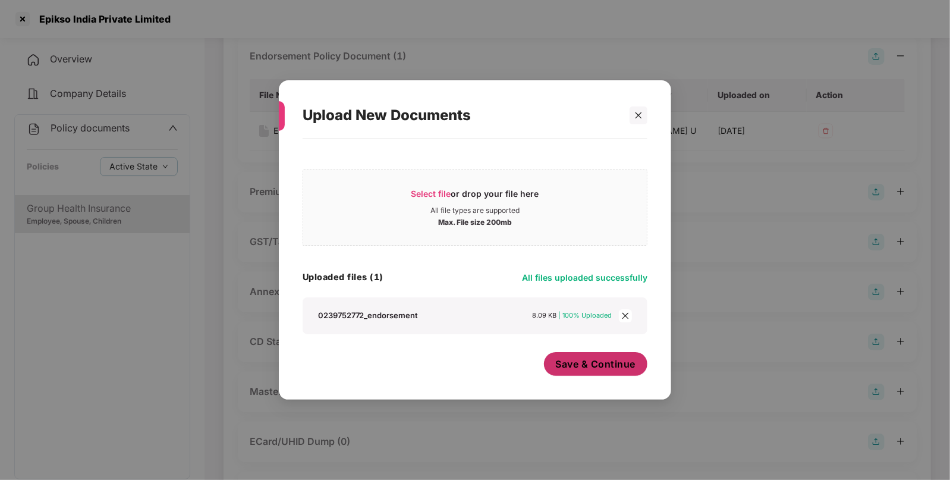
click at [570, 354] on button "Save & Continue" at bounding box center [596, 364] width 104 height 24
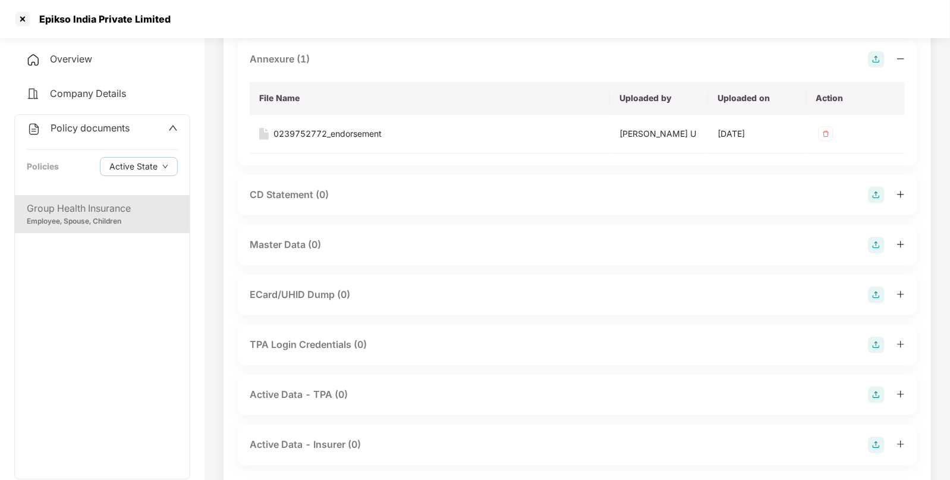
scroll to position [352, 0]
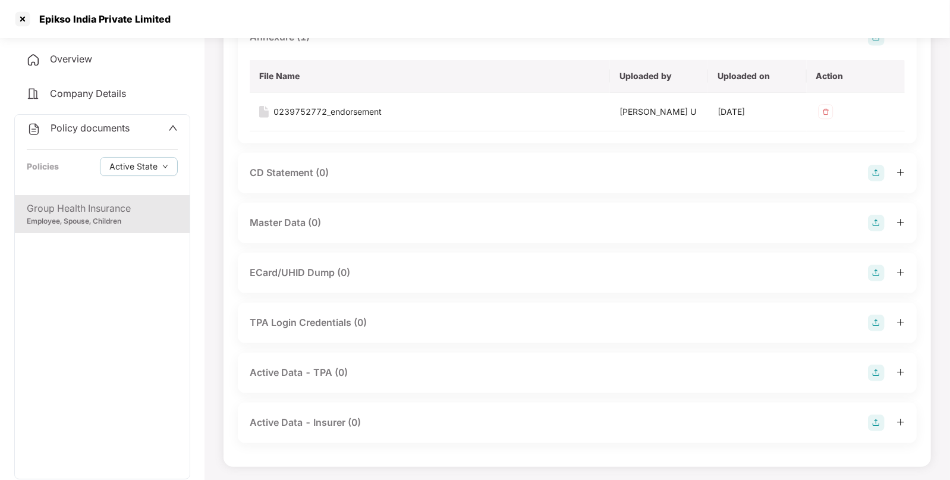
click at [882, 216] on img at bounding box center [876, 223] width 17 height 17
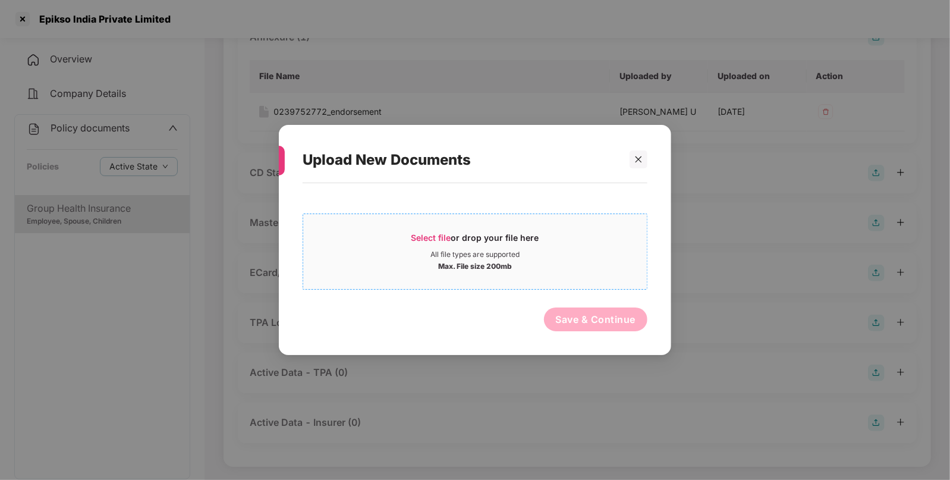
click at [430, 241] on span "Select file" at bounding box center [431, 237] width 40 height 10
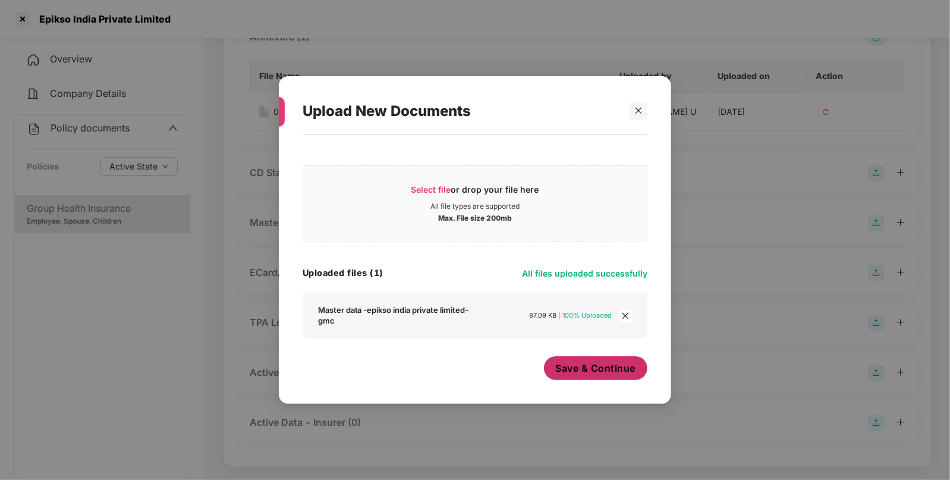
click at [592, 366] on span "Save & Continue" at bounding box center [596, 368] width 80 height 13
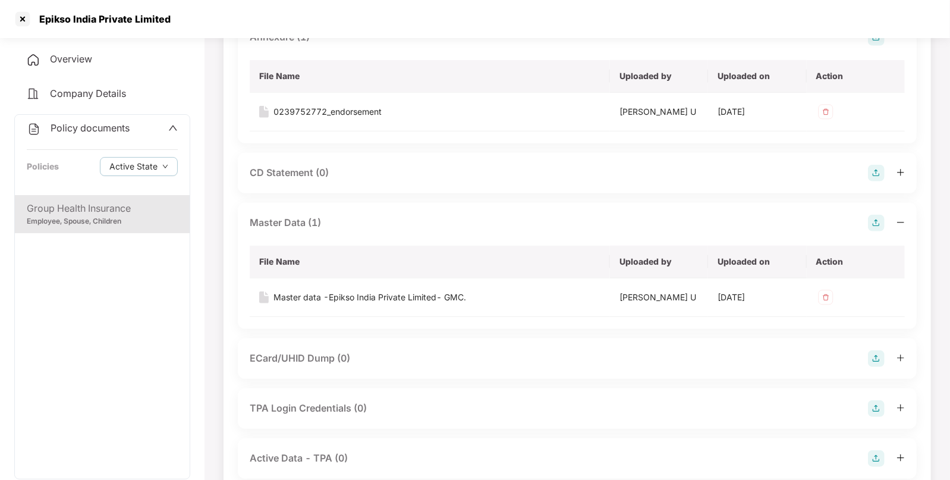
scroll to position [0, 0]
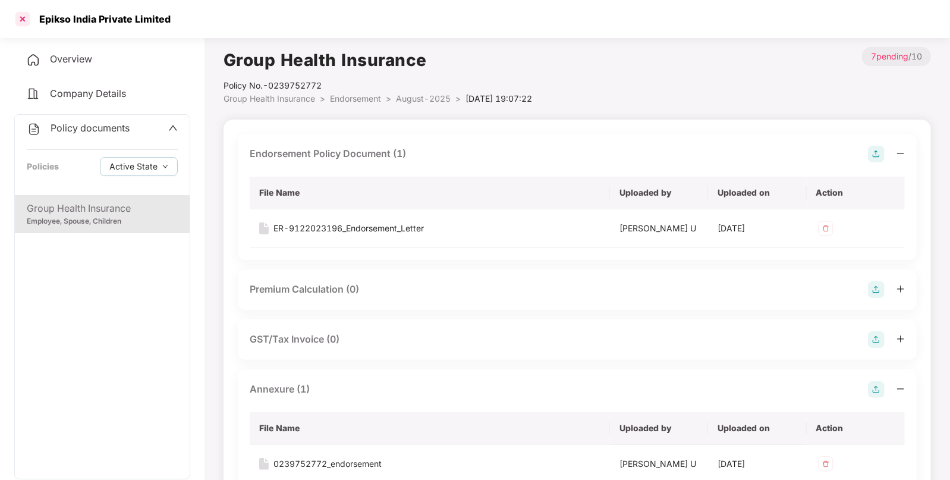
click at [18, 14] on div at bounding box center [22, 19] width 19 height 19
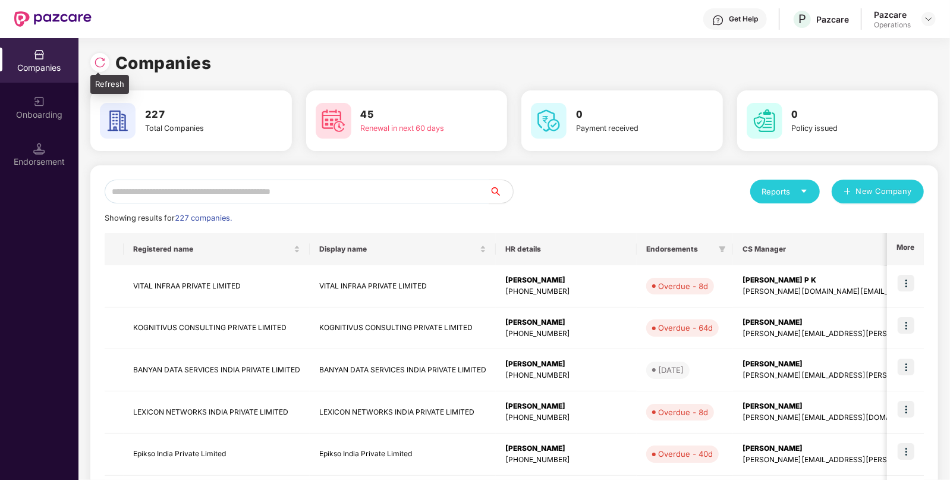
click at [96, 57] on img at bounding box center [100, 62] width 12 height 12
click at [343, 193] on input "*" at bounding box center [297, 192] width 385 height 24
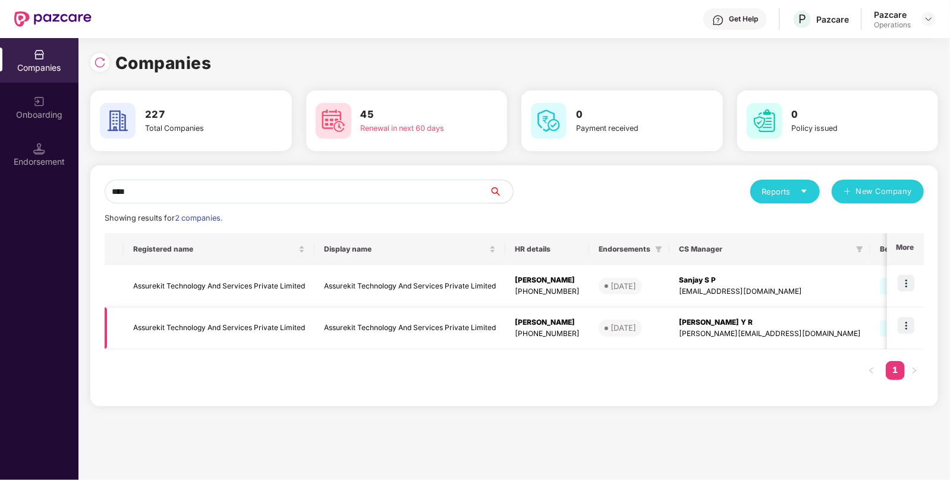
type input "****"
click at [183, 324] on td "Assurekit Technology And Services Private Limited" at bounding box center [219, 328] width 191 height 42
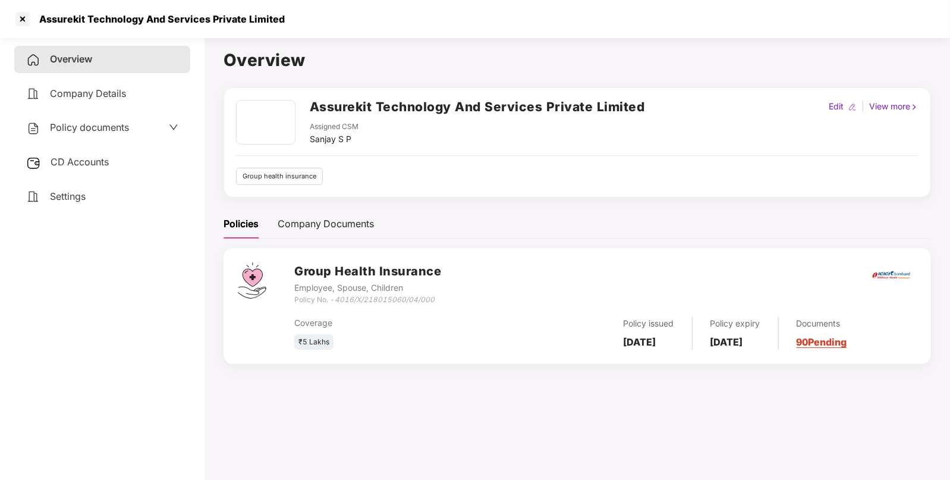
click at [96, 131] on span "Policy documents" at bounding box center [89, 127] width 79 height 12
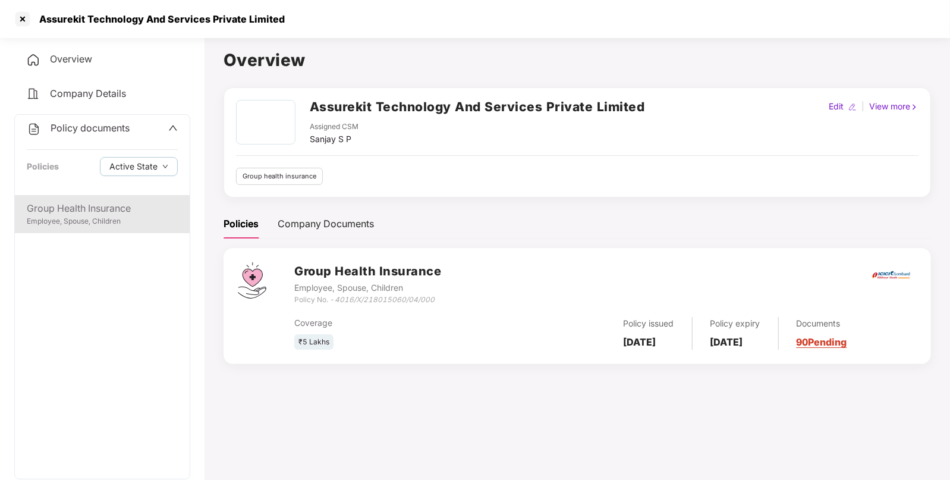
click at [75, 225] on div "Employee, Spouse, Children" at bounding box center [102, 221] width 151 height 11
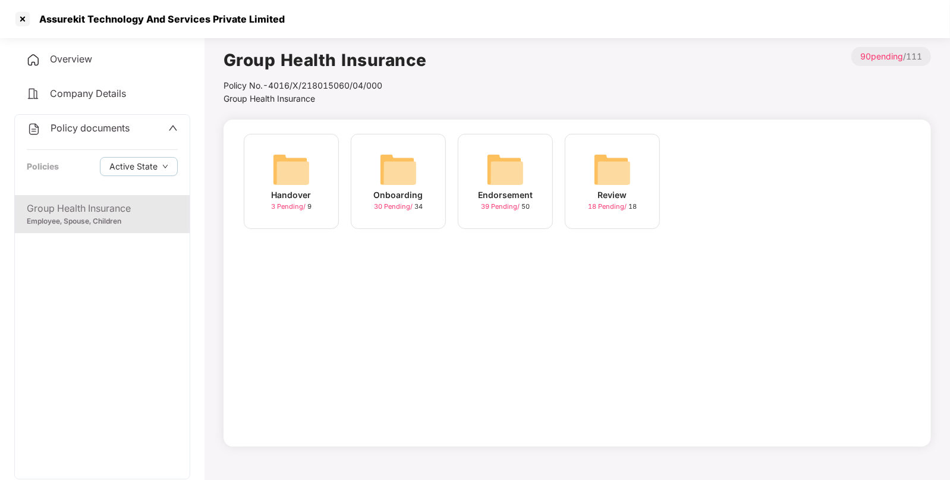
click at [525, 177] on div "Endorsement 39 Pending / 50" at bounding box center [505, 181] width 95 height 95
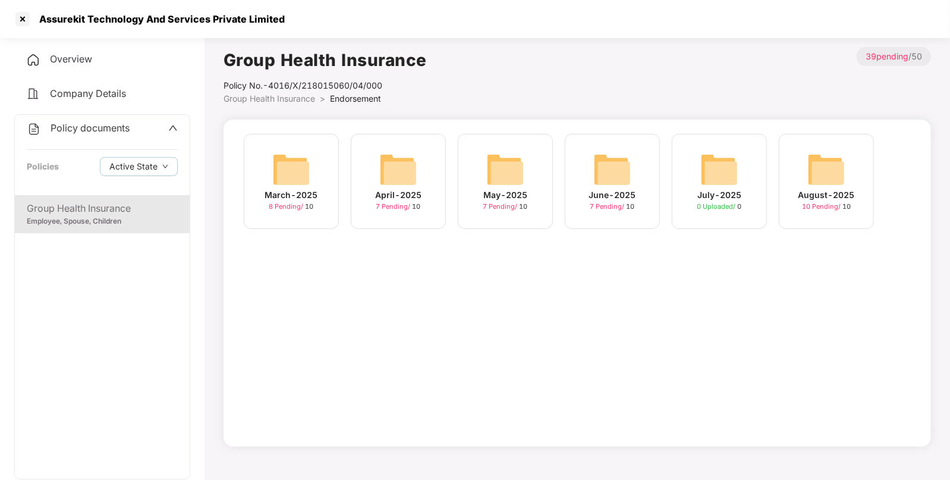
click at [839, 175] on img at bounding box center [826, 169] width 38 height 38
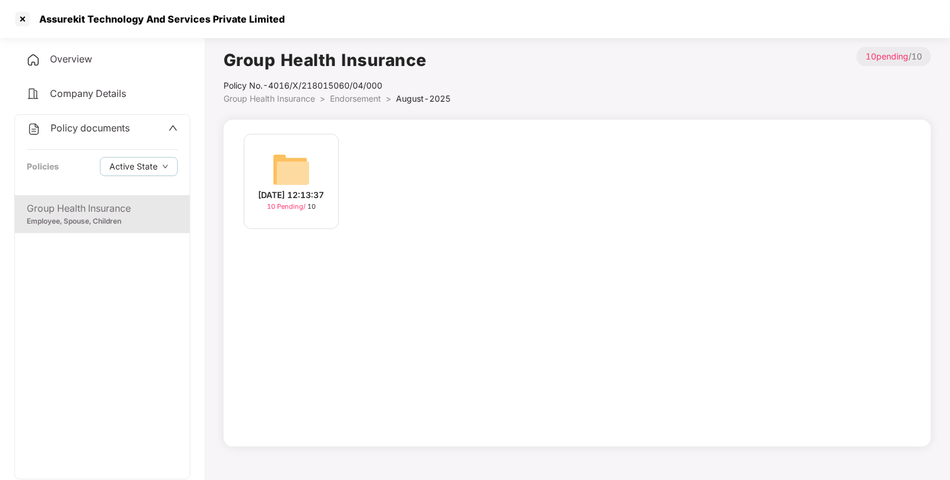
click at [293, 162] on img at bounding box center [291, 169] width 38 height 38
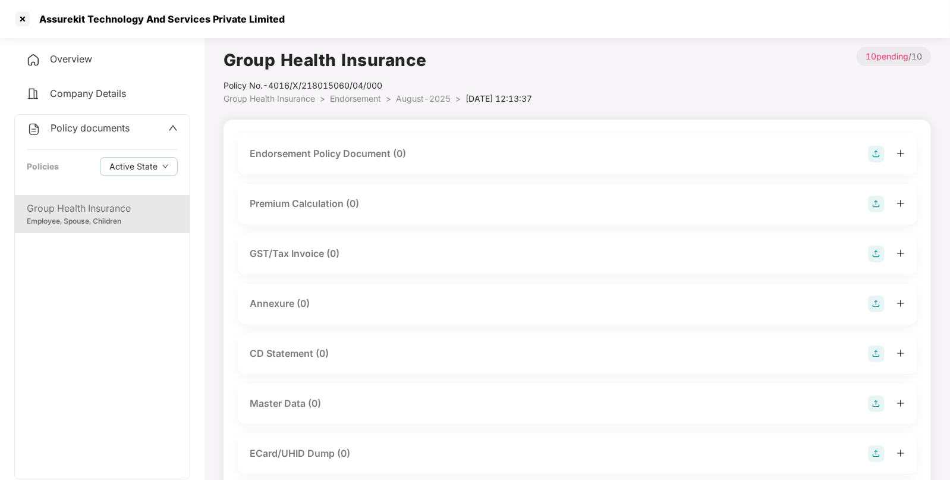
click at [877, 155] on img at bounding box center [876, 154] width 17 height 17
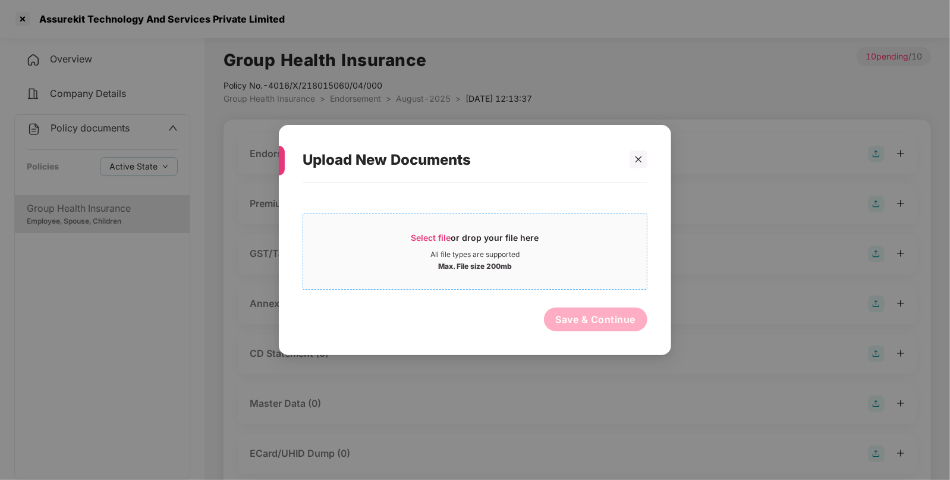
click at [419, 235] on span "Select file" at bounding box center [431, 237] width 40 height 10
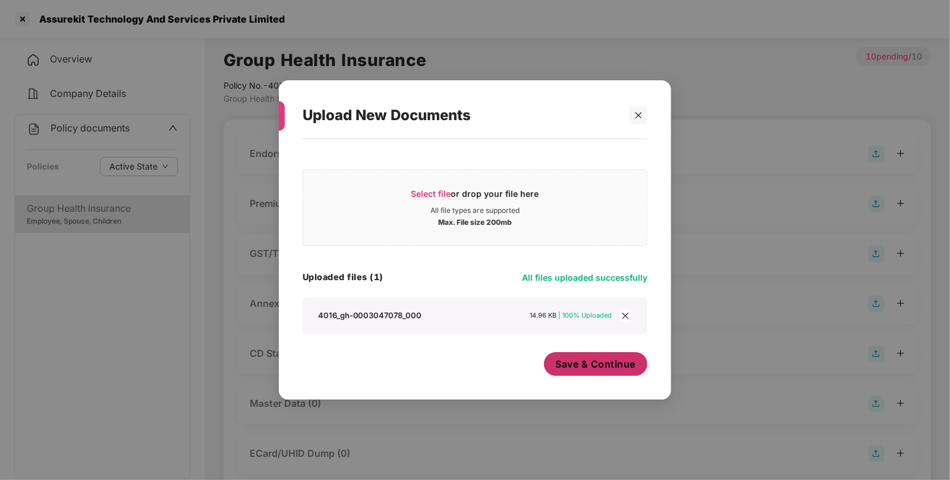
click at [577, 355] on button "Save & Continue" at bounding box center [596, 364] width 104 height 24
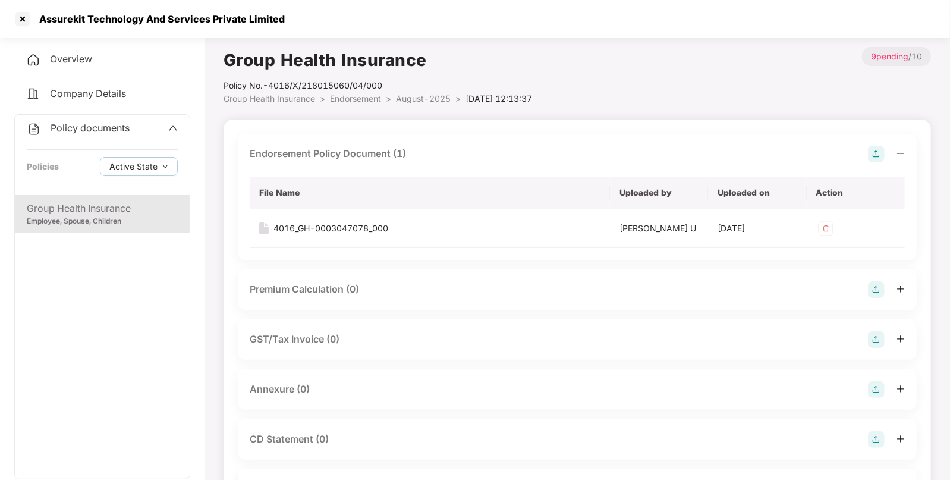
scroll to position [83, 0]
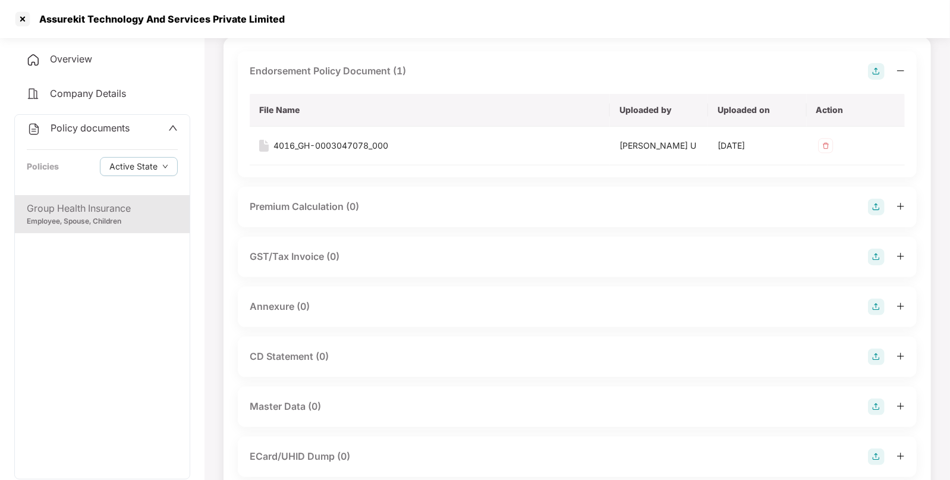
click at [877, 302] on img at bounding box center [876, 306] width 17 height 17
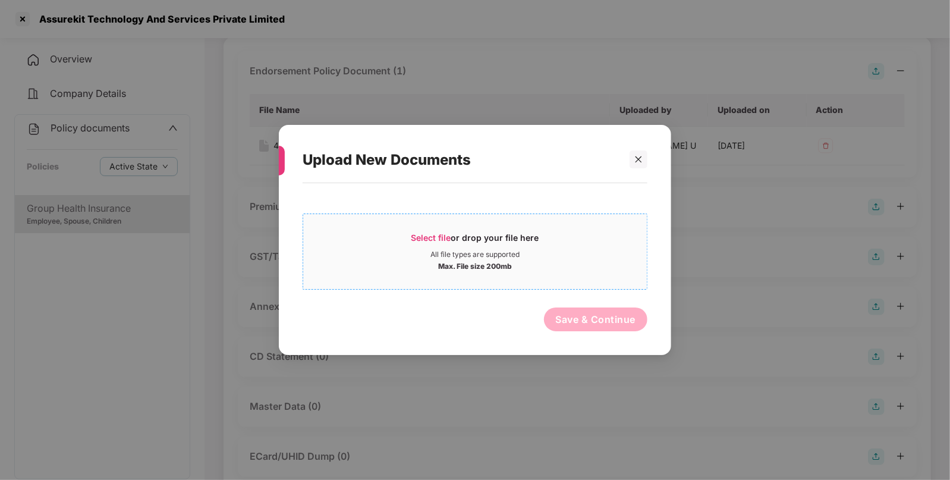
click at [426, 241] on span "Select file" at bounding box center [431, 237] width 40 height 10
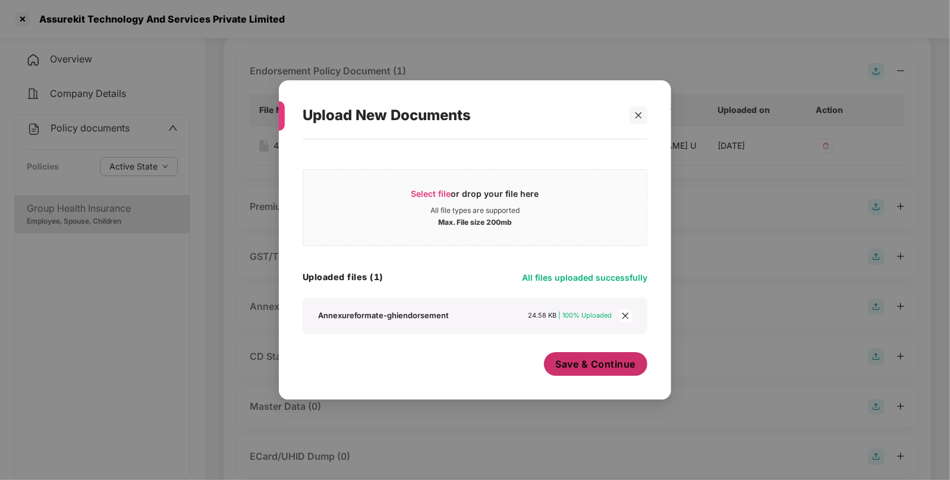
click at [571, 362] on span "Save & Continue" at bounding box center [596, 363] width 80 height 13
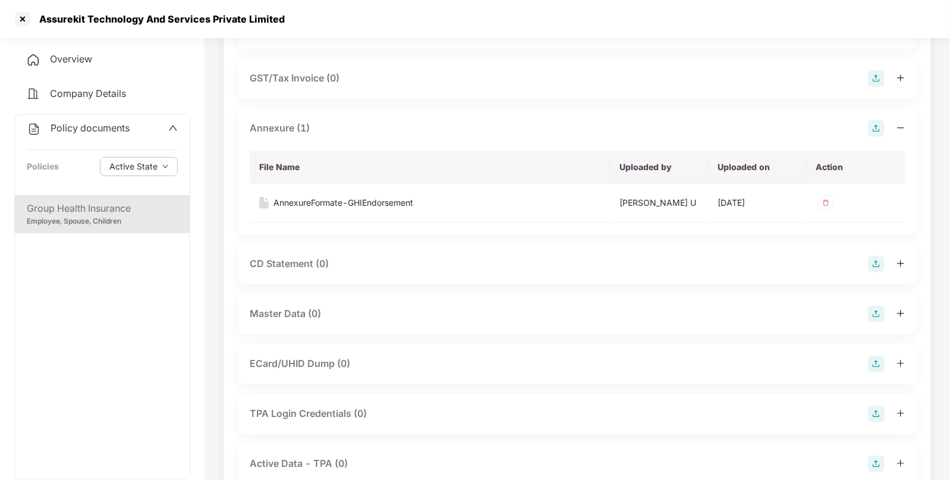
scroll to position [278, 0]
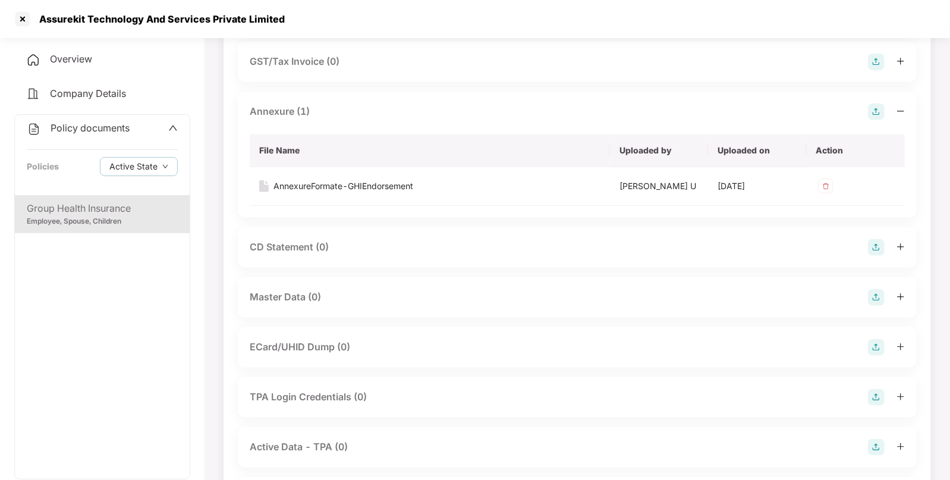
click at [880, 296] on img at bounding box center [876, 297] width 17 height 17
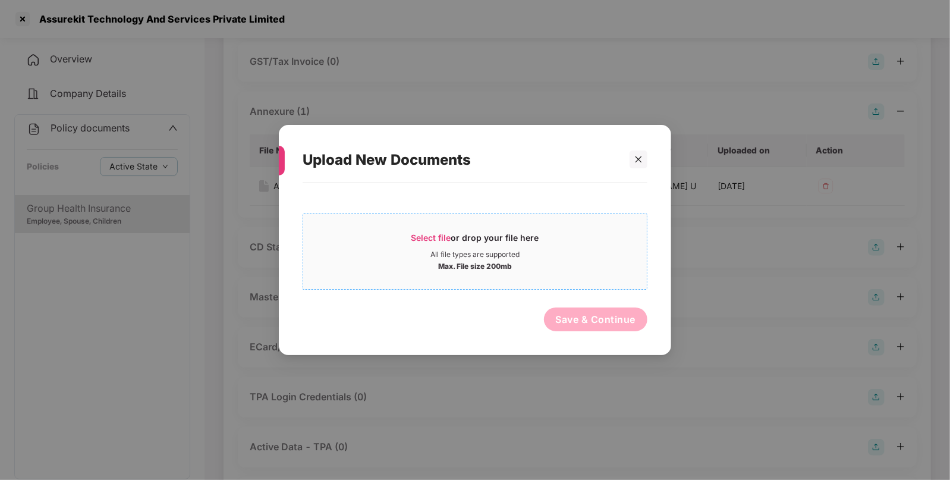
click at [416, 233] on span "Select file" at bounding box center [431, 237] width 40 height 10
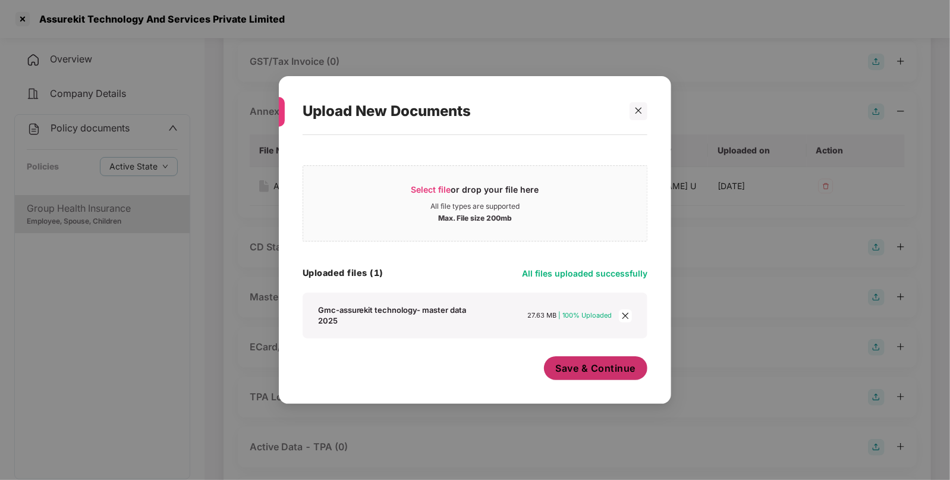
click at [601, 379] on button "Save & Continue" at bounding box center [596, 368] width 104 height 24
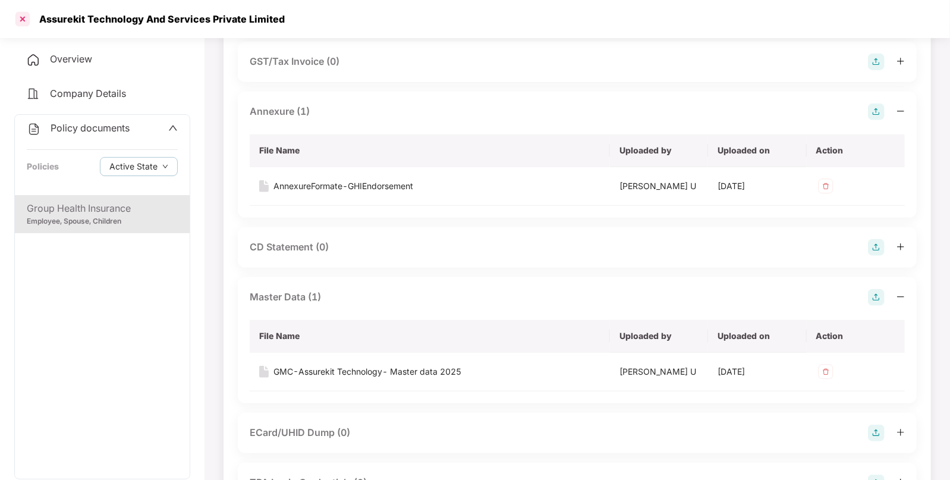
click at [22, 24] on div at bounding box center [22, 19] width 19 height 19
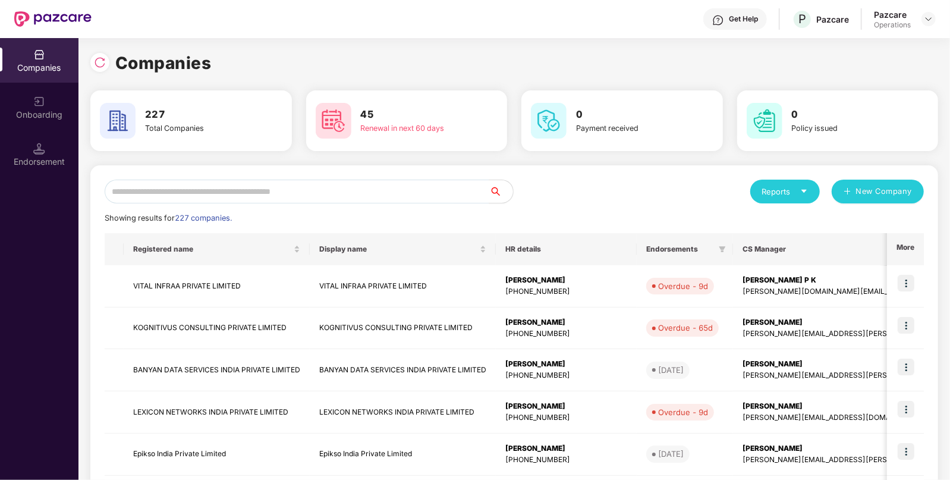
scroll to position [0, 0]
click at [312, 190] on input "text" at bounding box center [297, 192] width 385 height 24
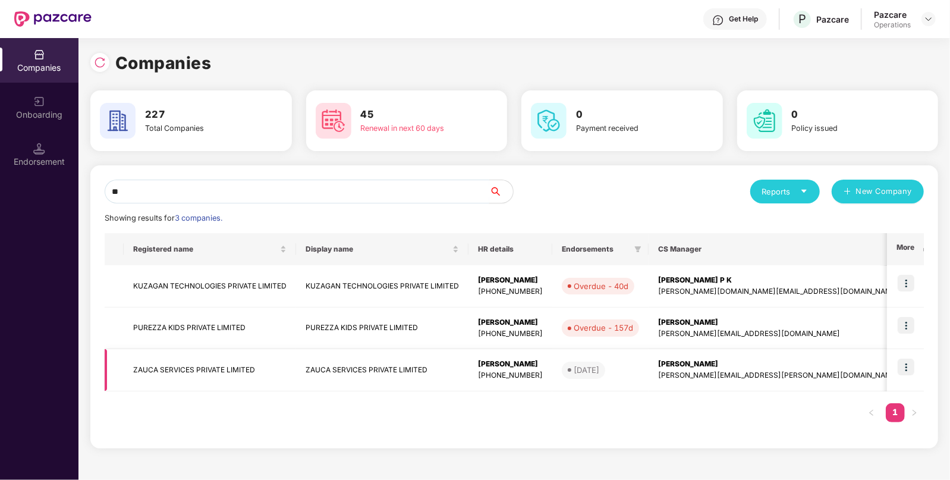
type input "**"
click at [199, 366] on td "ZAUCA SERVICES PRIVATE LIMITED" at bounding box center [210, 370] width 172 height 42
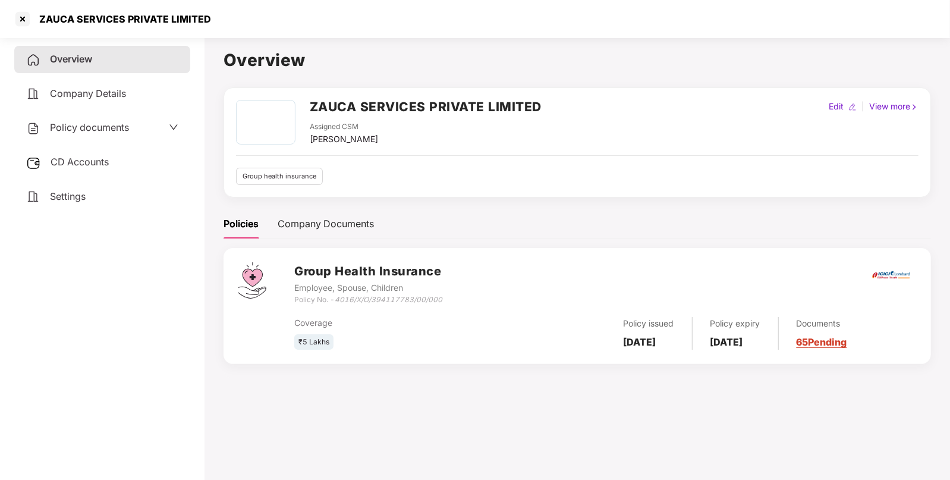
click at [67, 125] on span "Policy documents" at bounding box center [89, 127] width 79 height 12
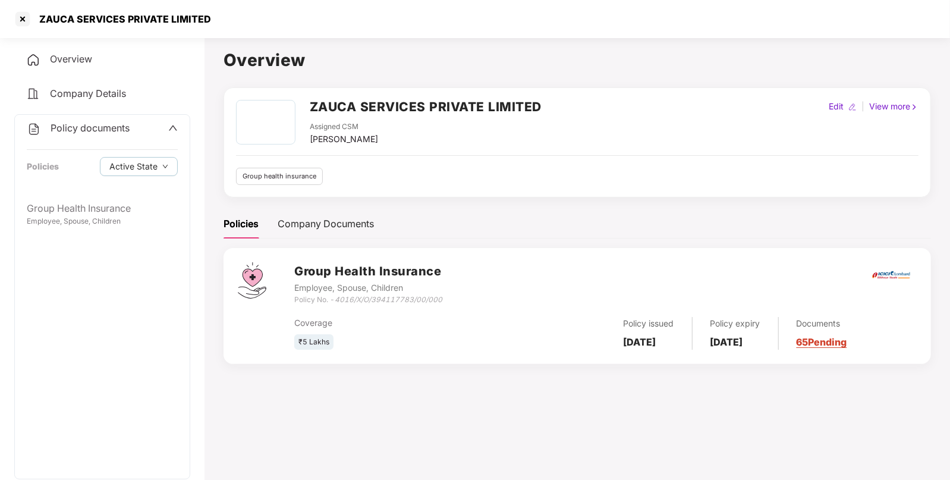
click at [92, 132] on span "Policy documents" at bounding box center [90, 128] width 79 height 12
click at [74, 166] on span "CD Accounts" at bounding box center [80, 162] width 58 height 12
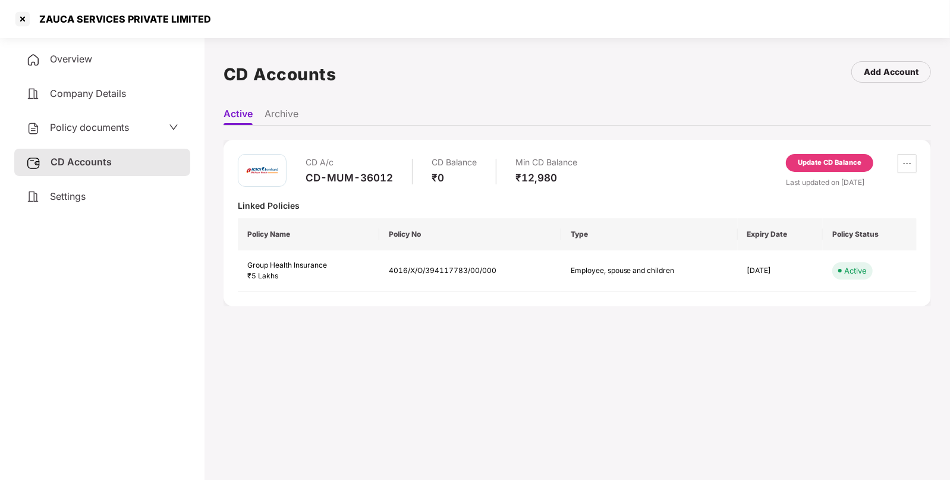
click at [835, 164] on div "Update CD Balance" at bounding box center [830, 163] width 64 height 11
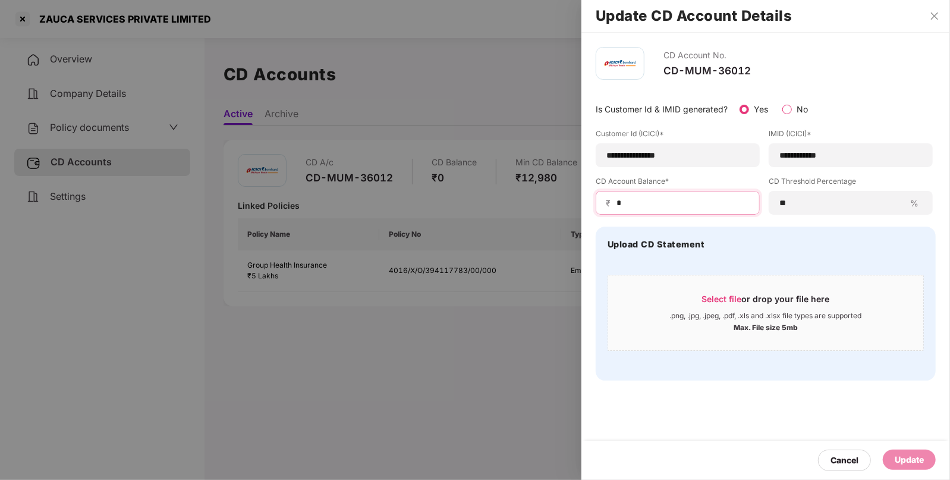
click at [646, 206] on input "*" at bounding box center [682, 203] width 134 height 12
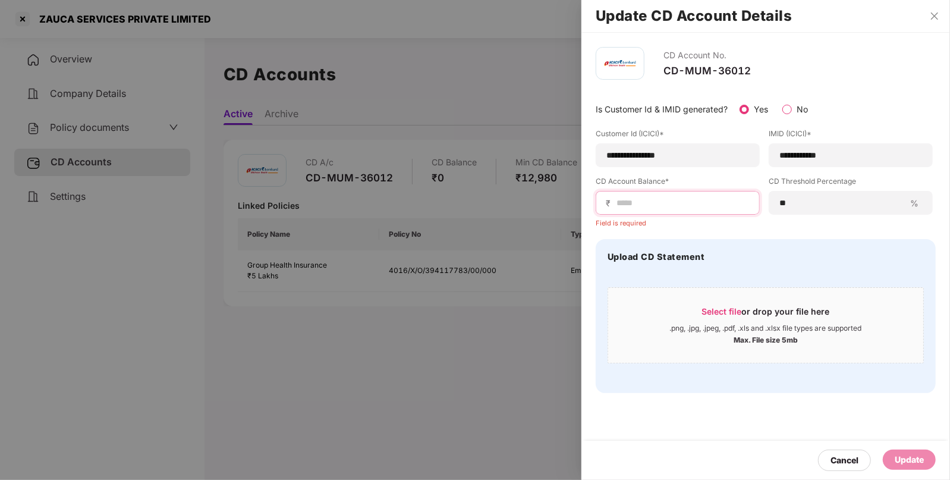
type input "*"
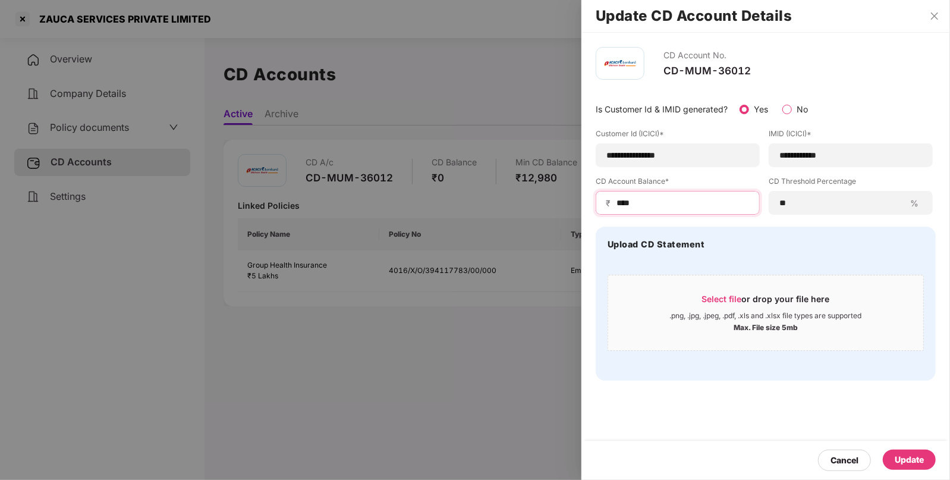
type input "****"
click at [903, 450] on div "Update" at bounding box center [909, 460] width 53 height 20
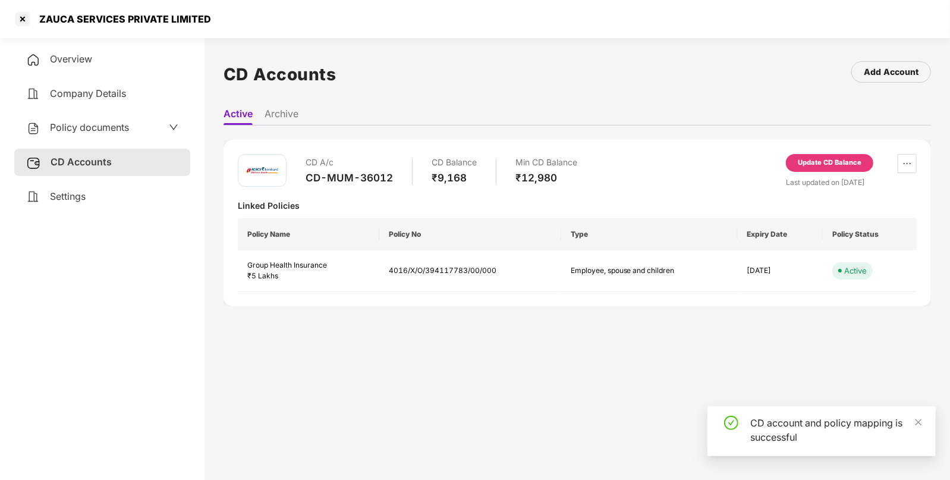
click at [104, 124] on span "Policy documents" at bounding box center [89, 127] width 79 height 12
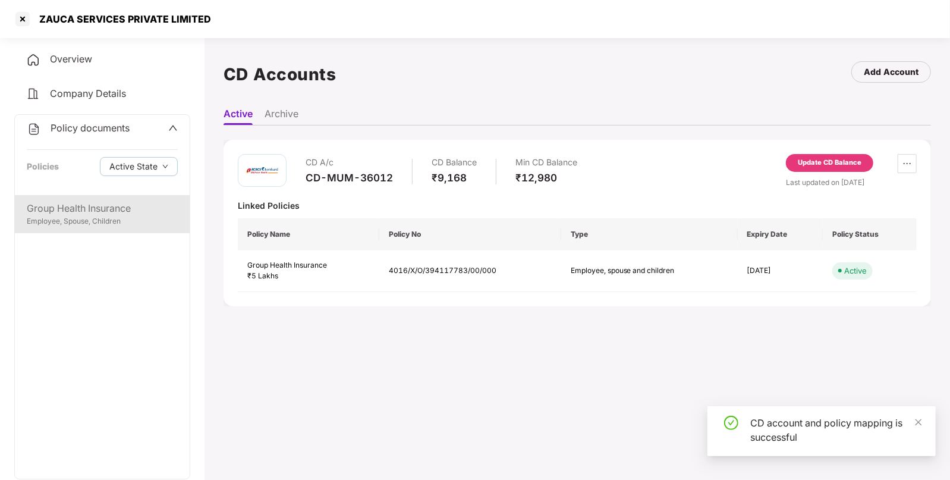
click at [67, 209] on div "Group Health Insurance" at bounding box center [102, 208] width 151 height 15
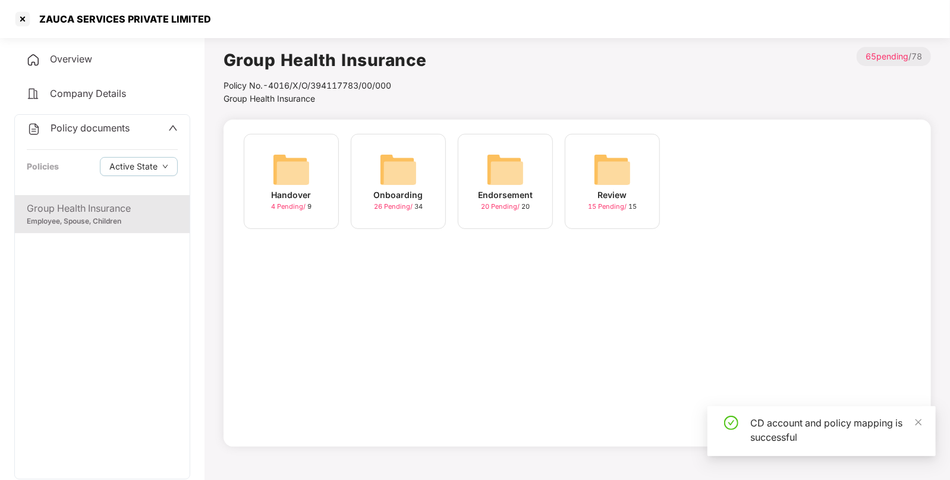
click at [498, 166] on img at bounding box center [505, 169] width 38 height 38
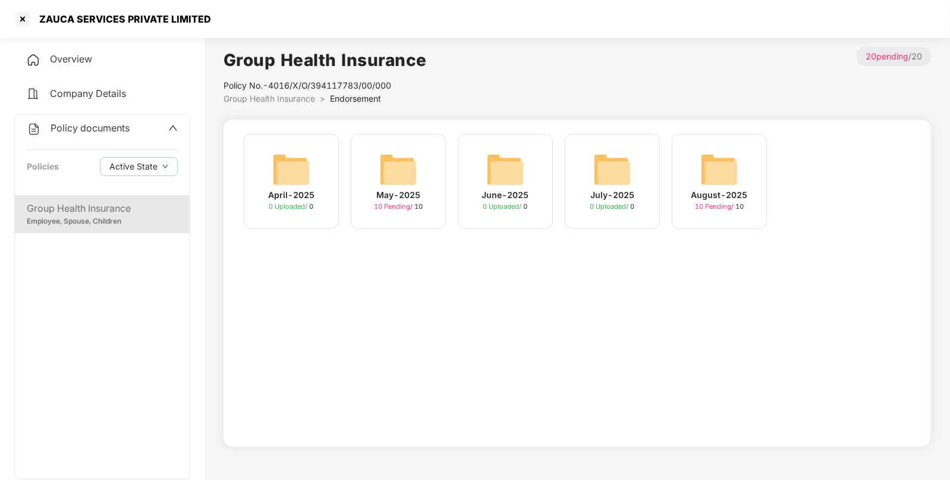
click at [391, 180] on img at bounding box center [398, 169] width 38 height 38
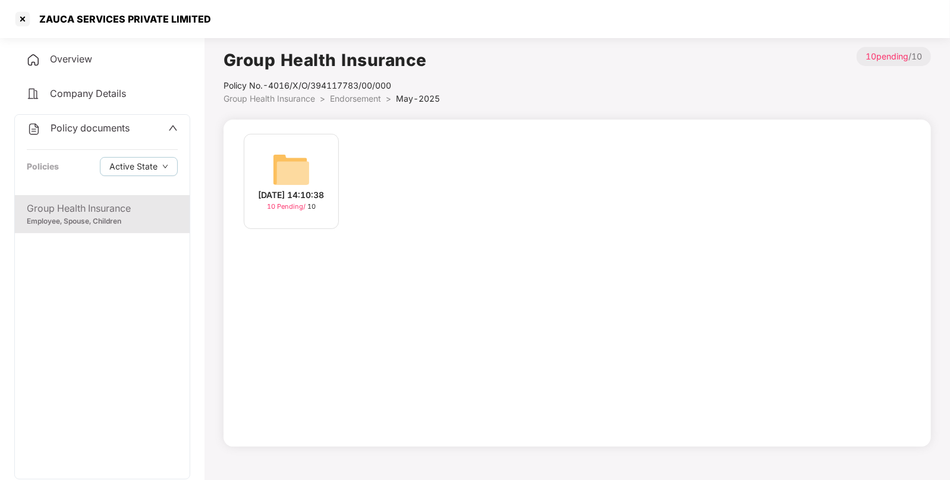
click at [299, 169] on img at bounding box center [291, 169] width 38 height 38
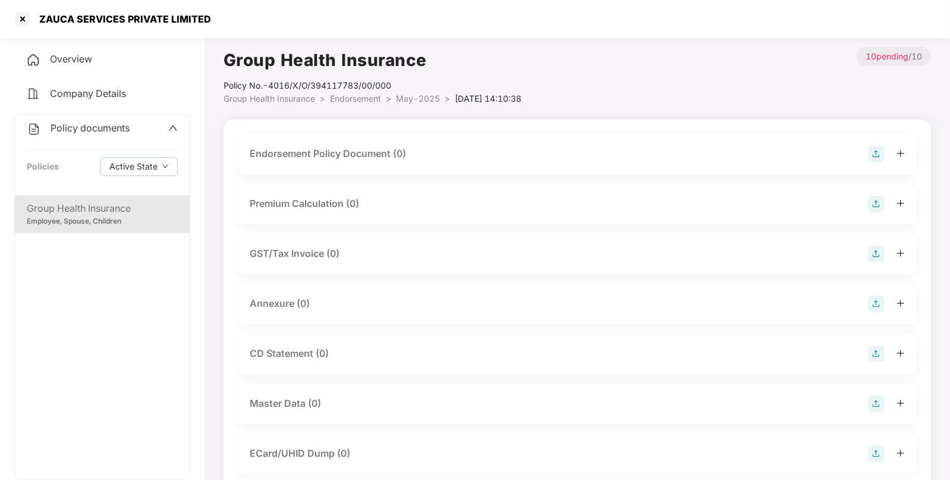
click at [875, 156] on img at bounding box center [876, 154] width 17 height 17
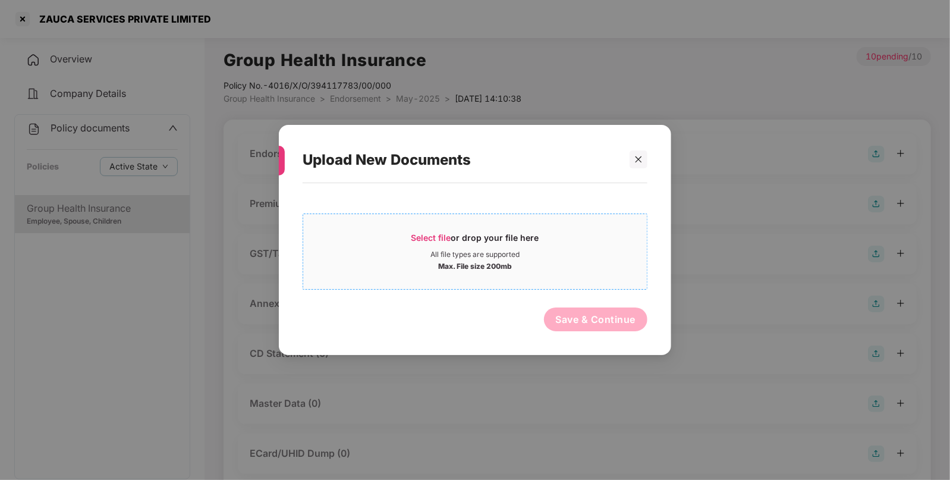
click at [432, 232] on span "Select file" at bounding box center [431, 237] width 40 height 10
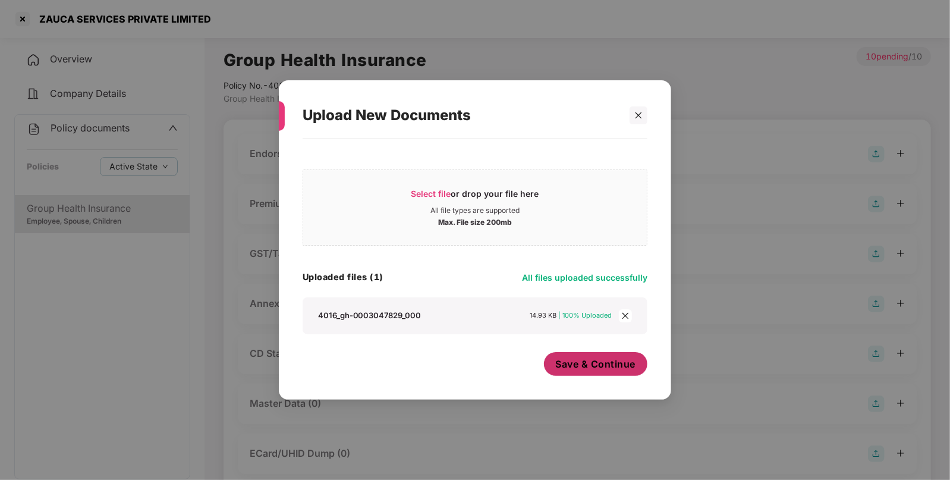
click at [583, 360] on span "Save & Continue" at bounding box center [596, 363] width 80 height 13
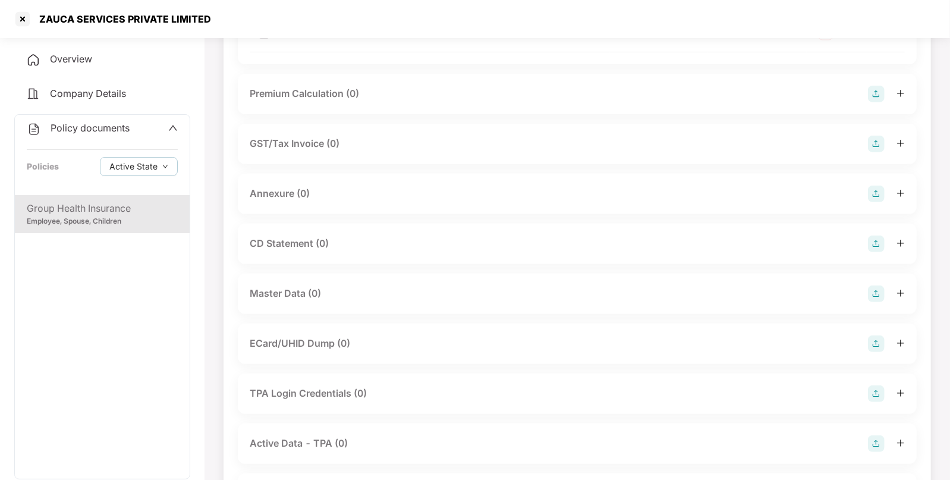
scroll to position [197, 0]
click at [871, 184] on img at bounding box center [876, 192] width 17 height 17
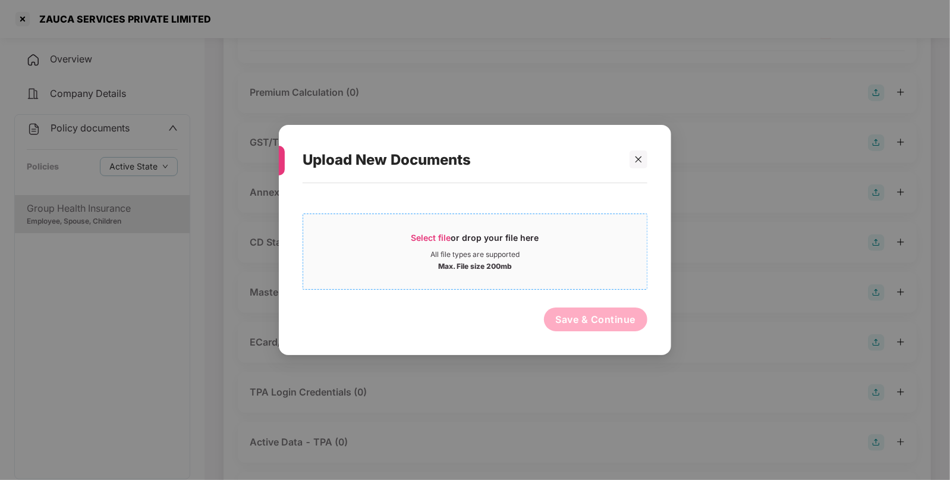
click at [422, 235] on span "Select file" at bounding box center [431, 237] width 40 height 10
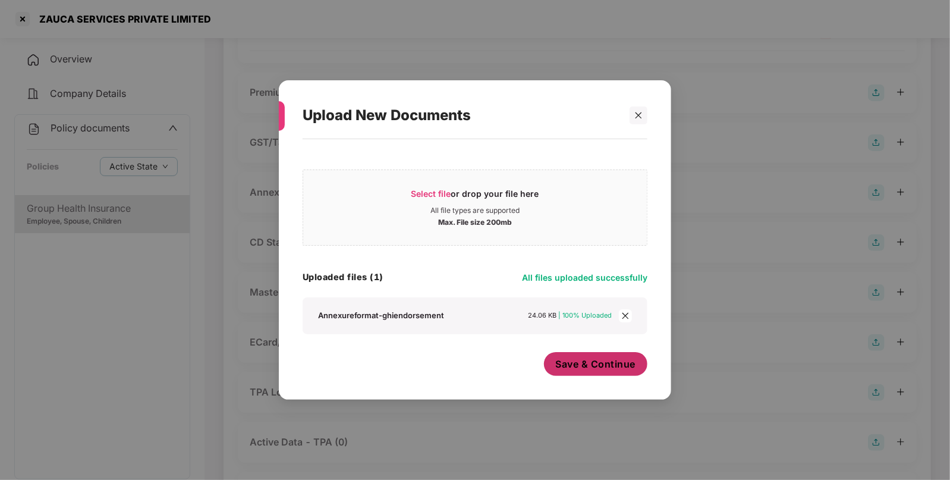
click at [587, 363] on span "Save & Continue" at bounding box center [596, 363] width 80 height 13
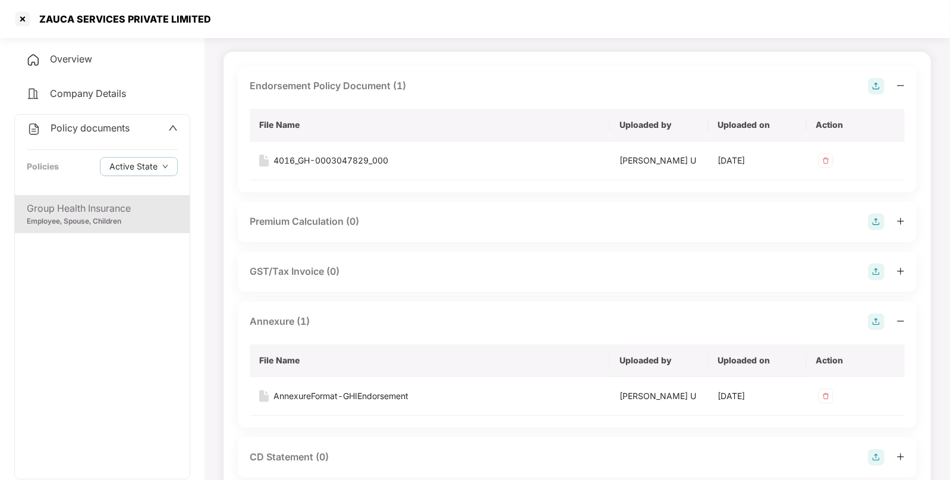
scroll to position [352, 0]
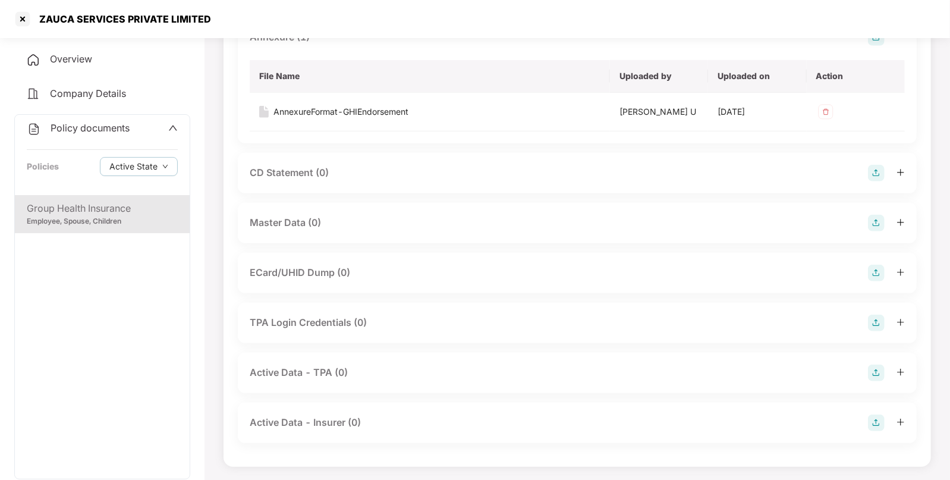
click at [873, 222] on img at bounding box center [876, 223] width 17 height 17
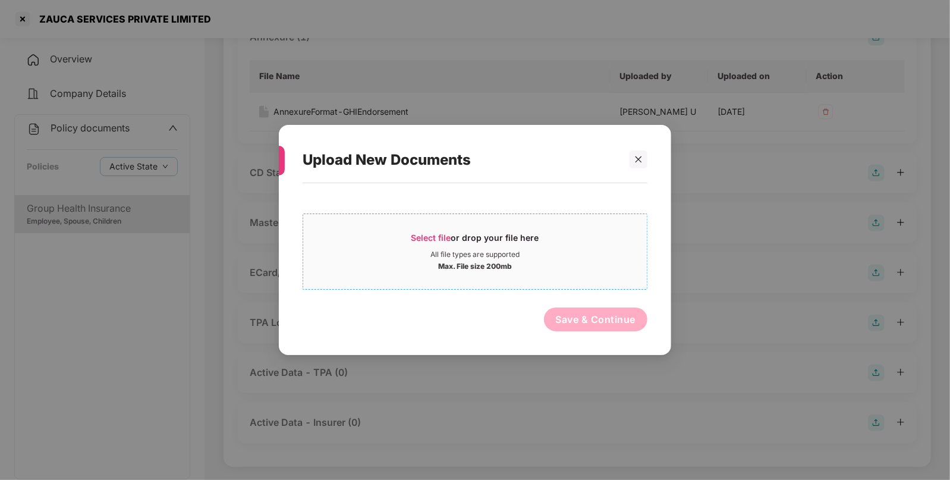
click at [425, 235] on span "Select file" at bounding box center [431, 237] width 40 height 10
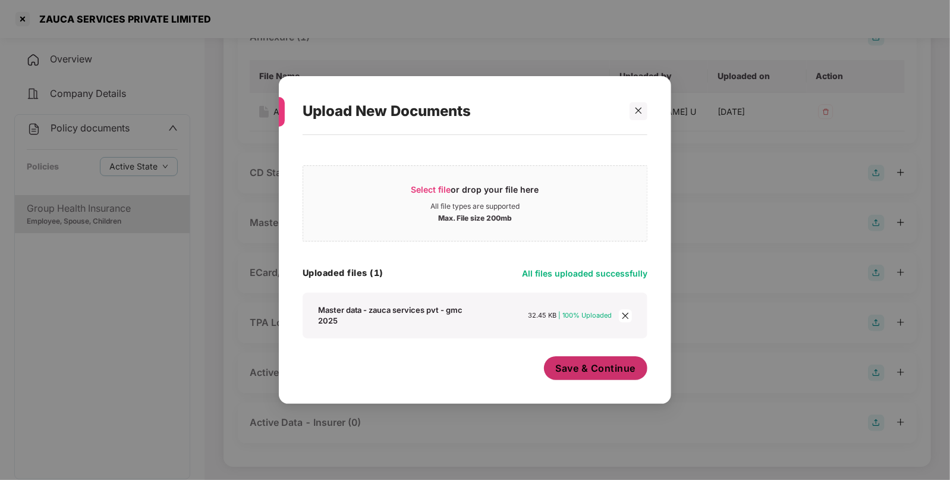
click at [589, 368] on span "Save & Continue" at bounding box center [596, 368] width 80 height 13
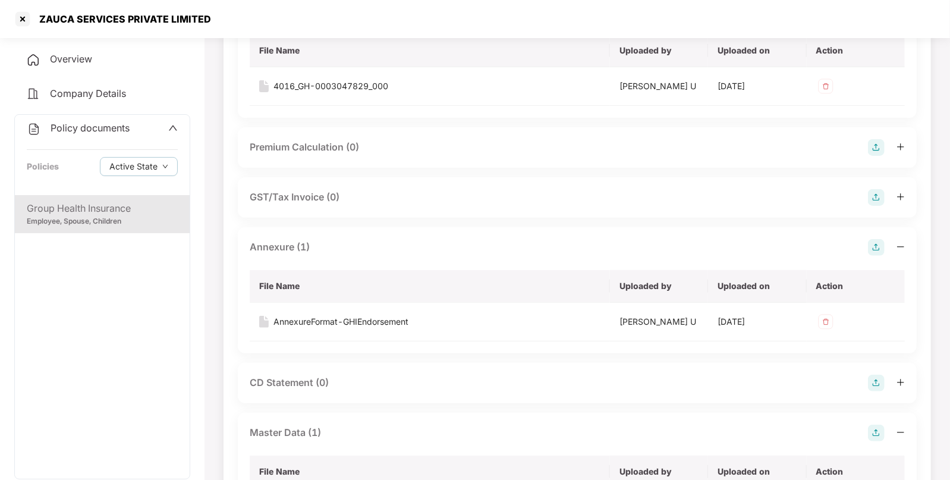
scroll to position [0, 0]
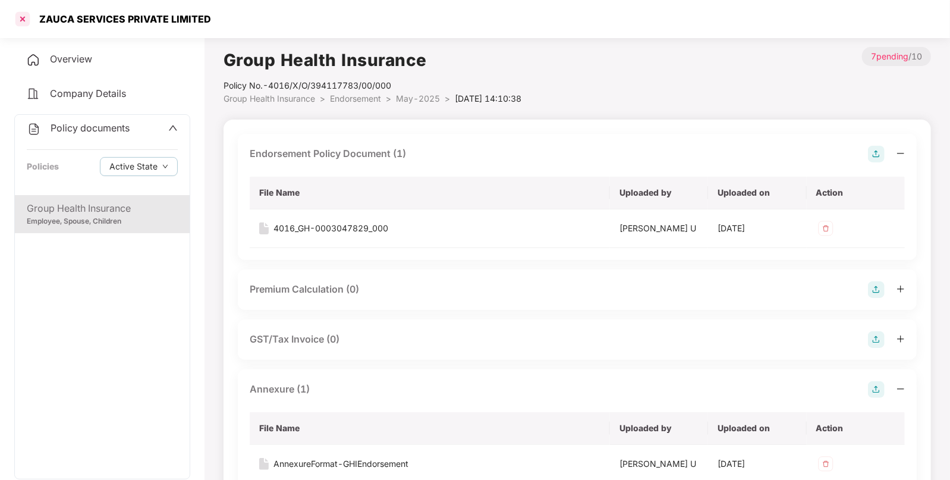
click at [23, 18] on div at bounding box center [22, 19] width 19 height 19
